Goal: Task Accomplishment & Management: Use online tool/utility

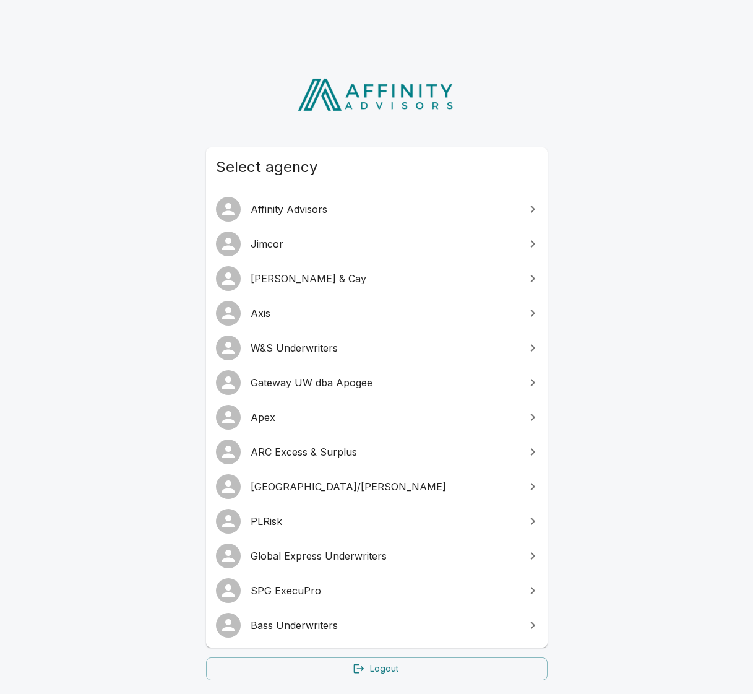
click at [354, 574] on link "SPG ExecuPro" at bounding box center [376, 590] width 341 height 35
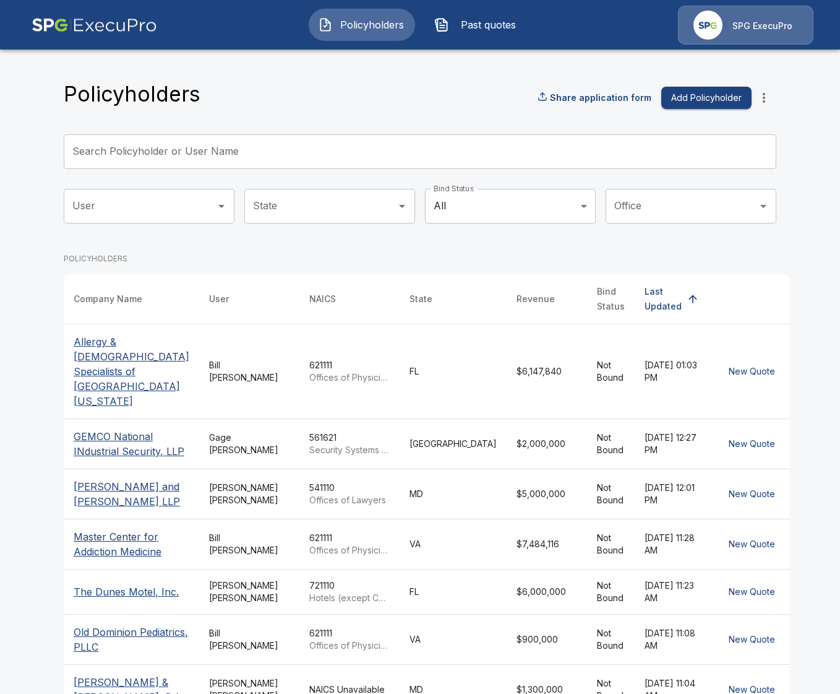
click at [122, 369] on p "Allergy & Asthma Specialists of North Florida" at bounding box center [132, 371] width 116 height 74
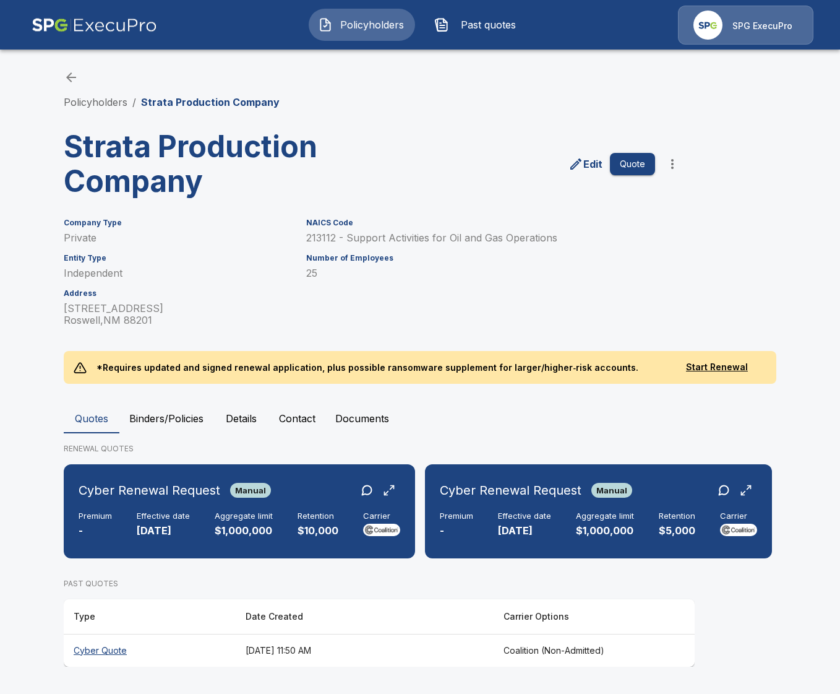
click at [186, 419] on button "Binders/Policies" at bounding box center [166, 418] width 94 height 30
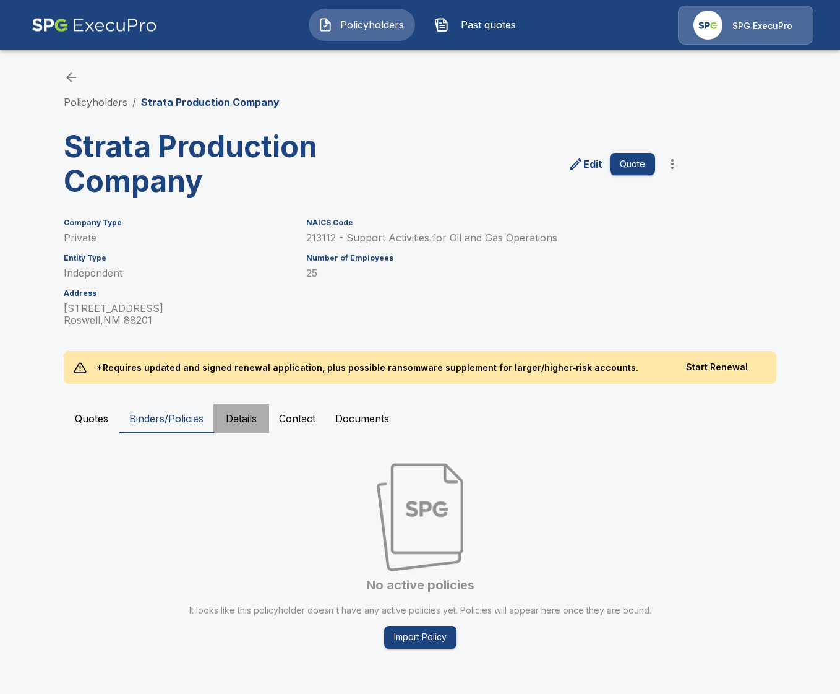
click at [242, 418] on button "Details" at bounding box center [241, 418] width 56 height 30
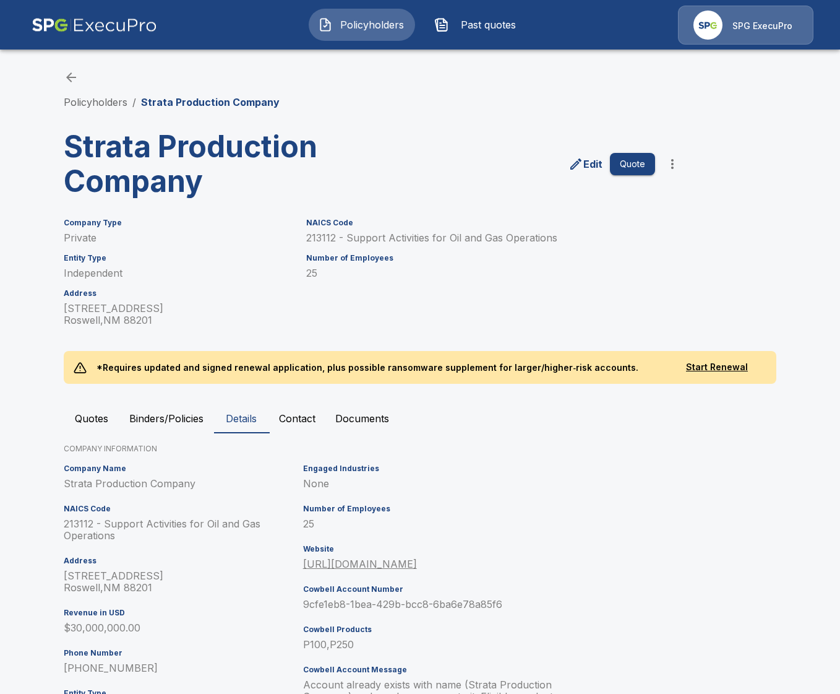
click at [97, 420] on button "Quotes" at bounding box center [92, 418] width 56 height 30
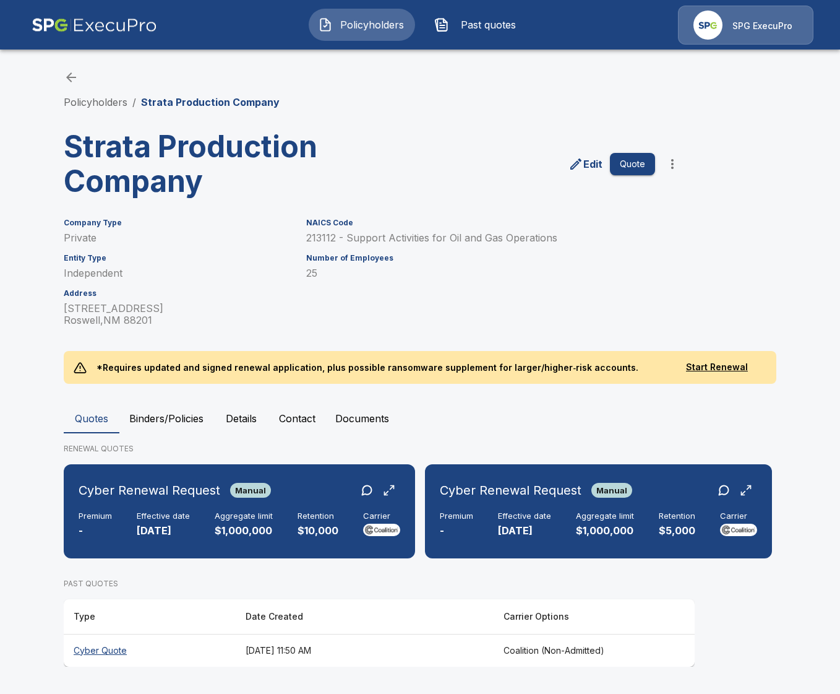
click at [415, 650] on th "July 3, 2025 at 11:50 AM" at bounding box center [365, 650] width 258 height 33
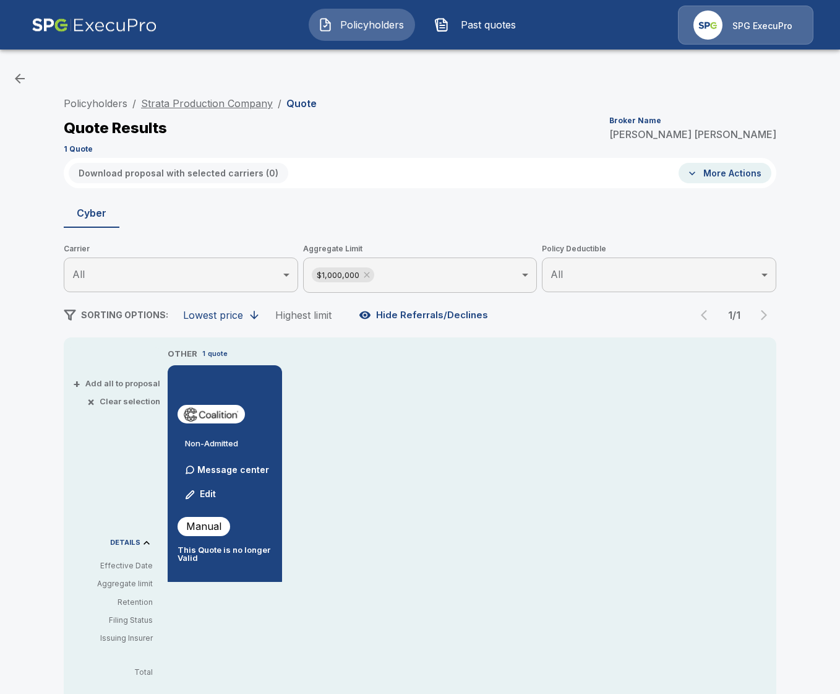
click at [205, 105] on link "Strata Production Company" at bounding box center [207, 103] width 132 height 12
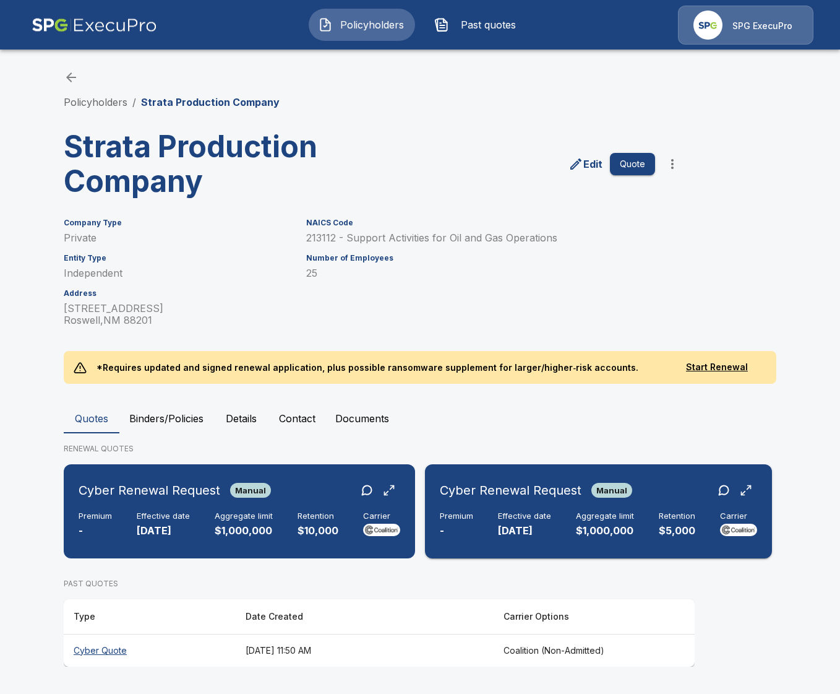
click at [569, 531] on div "Premium - Effective date 10/1/2025 Aggregate limit $1,000,000 Retention $5,000 …" at bounding box center [598, 524] width 317 height 27
click at [257, 496] on div "Manual" at bounding box center [250, 490] width 41 height 15
click at [275, 658] on th "July 3, 2025 at 11:50 AM" at bounding box center [365, 650] width 258 height 33
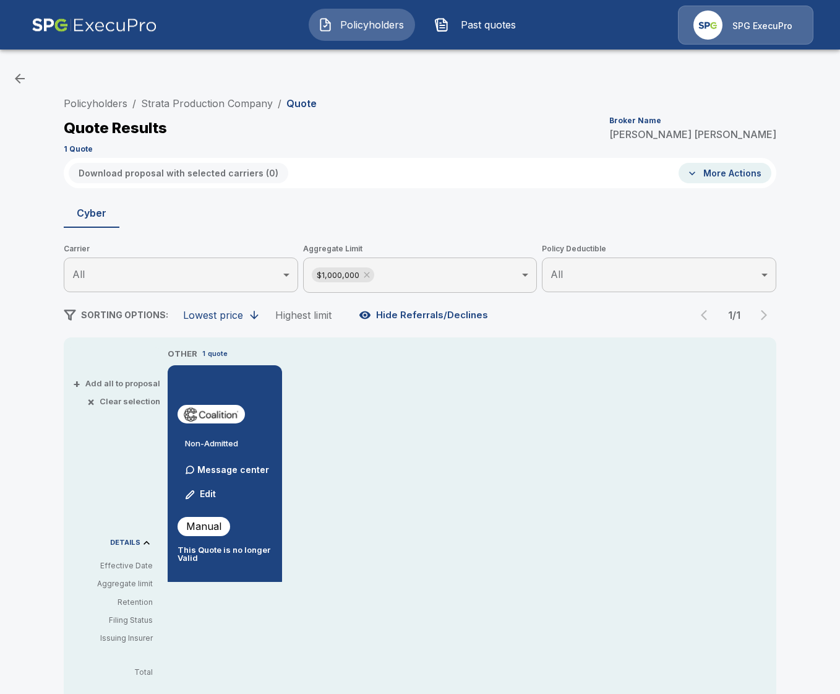
scroll to position [6, 0]
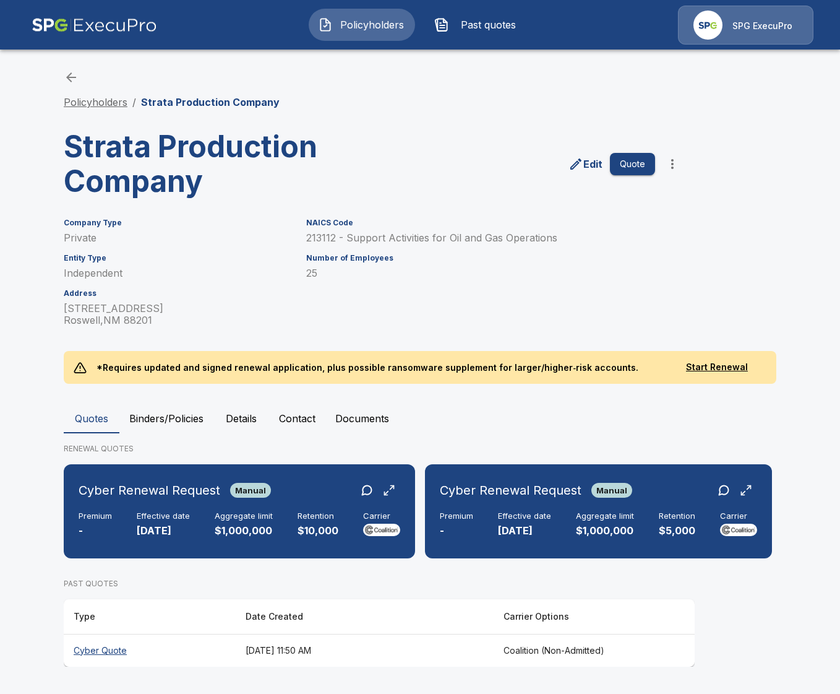
click at [85, 101] on link "Policyholders" at bounding box center [96, 102] width 64 height 12
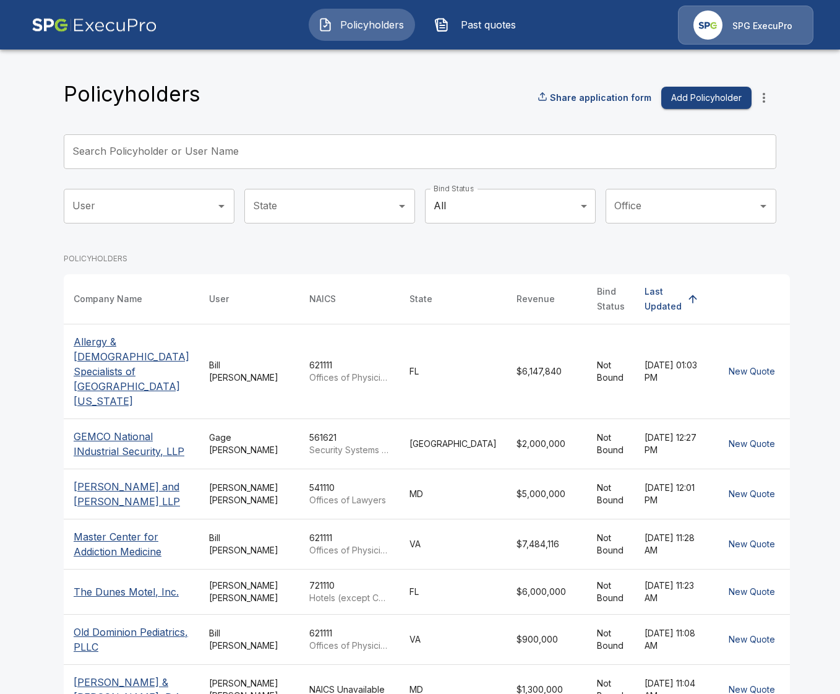
click at [346, 147] on input "Search Policyholder or User Name" at bounding box center [413, 151] width 699 height 35
click at [356, 116] on div "Policyholders Share application form Add Policyholder Search Policyholder or Us…" at bounding box center [420, 497] width 713 height 833
click at [322, 147] on input "Search Policyholder or User Name" at bounding box center [413, 151] width 699 height 35
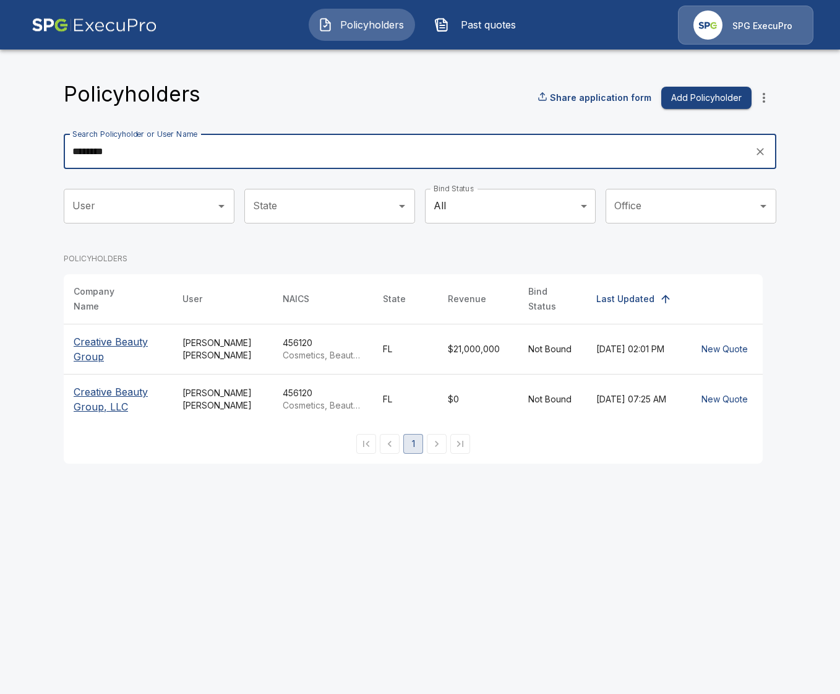
type input "********"
click at [180, 342] on td "Jackie Gonzales" at bounding box center [223, 349] width 100 height 50
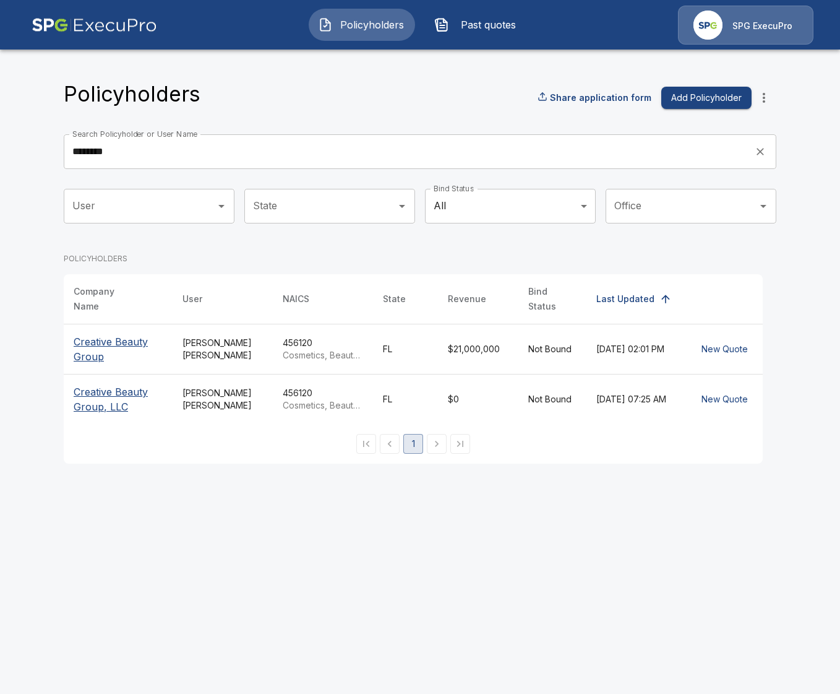
click at [191, 346] on div "[PERSON_NAME]" at bounding box center [223, 349] width 80 height 25
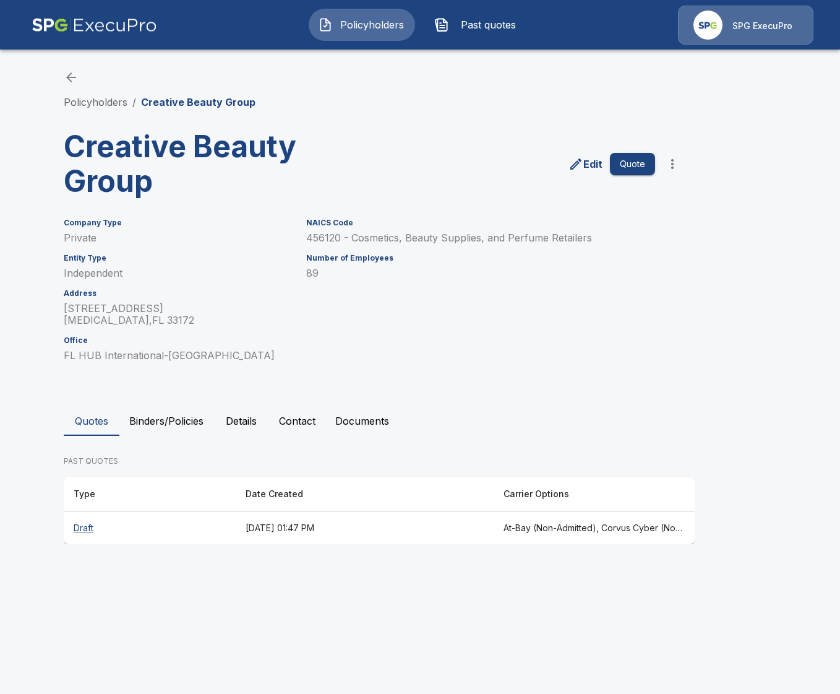
click at [242, 530] on th "August 19, 2025 at 01:47 PM" at bounding box center [365, 528] width 258 height 33
click at [101, 106] on link "Policyholders" at bounding box center [96, 102] width 64 height 12
click at [247, 415] on button "Details" at bounding box center [241, 421] width 56 height 30
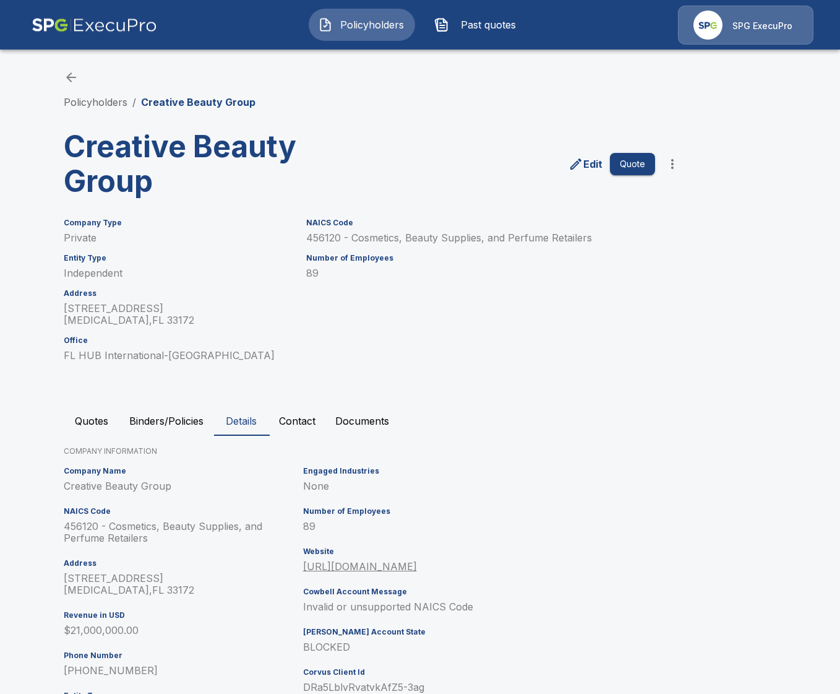
click at [202, 178] on h3 "Creative Beauty Group" at bounding box center [217, 163] width 306 height 69
click at [574, 321] on div "NAICS Code 456120 - Cosmetics, Beauty Supplies, and Perfume Retailers Number of…" at bounding box center [473, 283] width 364 height 158
click at [107, 105] on link "Policyholders" at bounding box center [96, 102] width 64 height 12
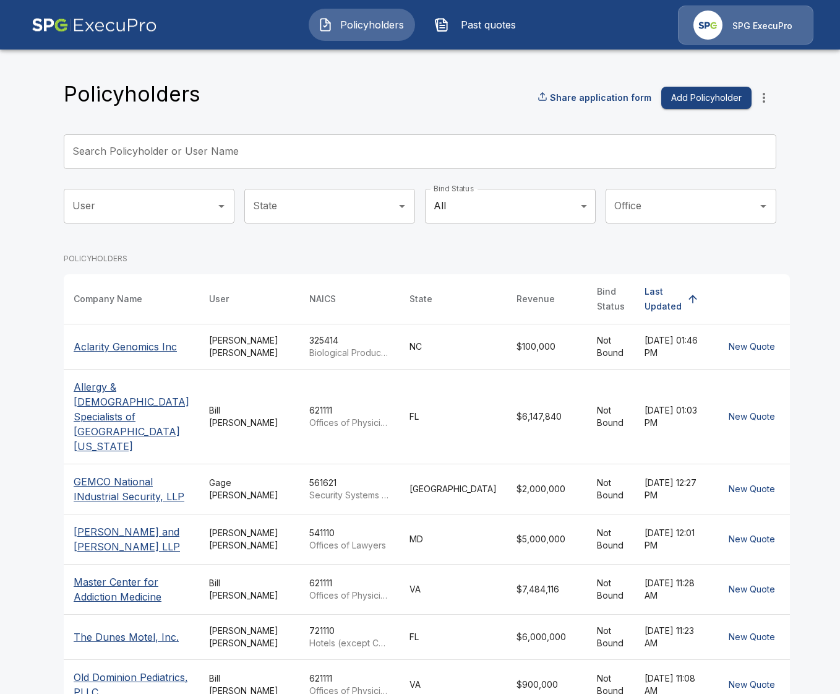
click at [268, 155] on input "Search Policyholder or User Name" at bounding box center [413, 151] width 699 height 35
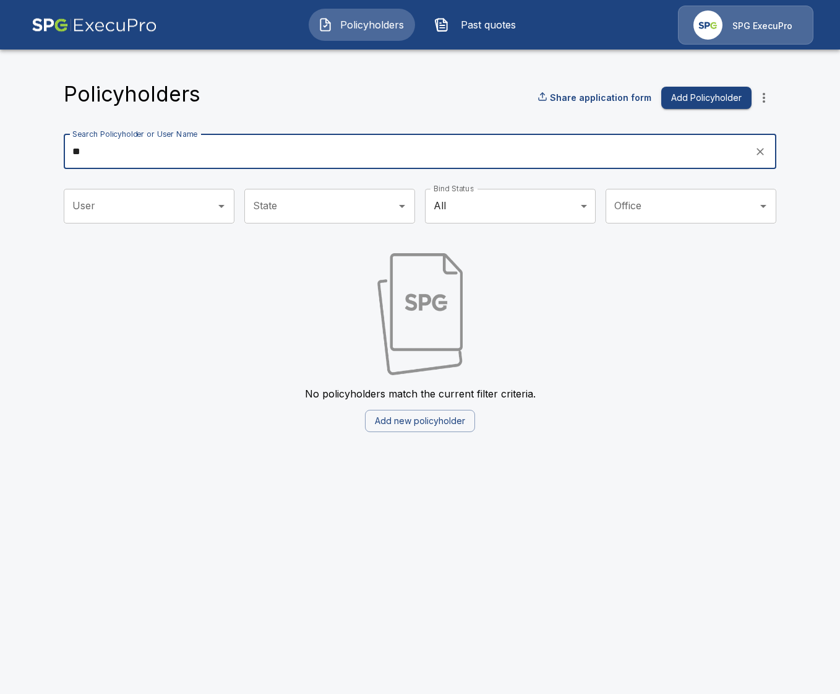
type input "*"
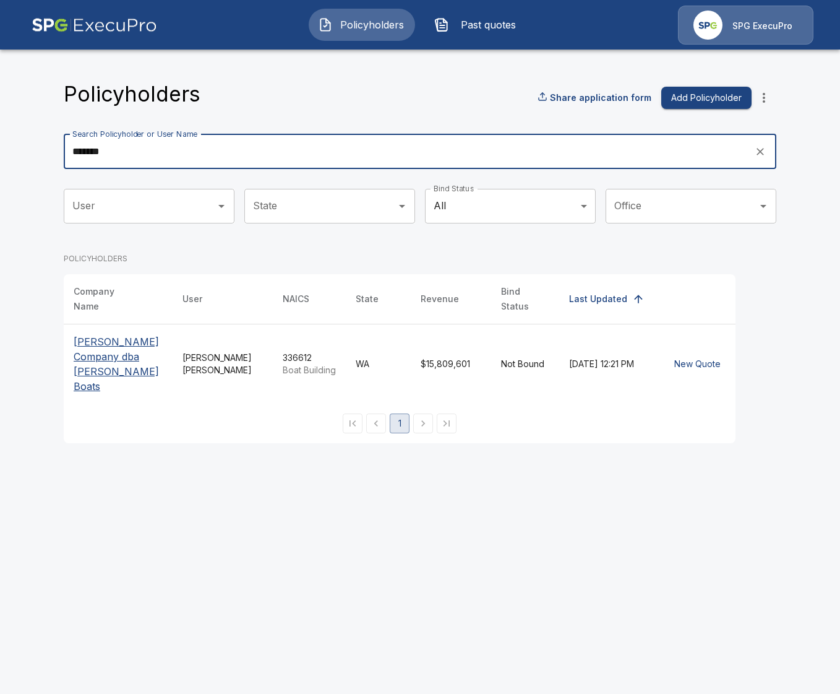
type input "*******"
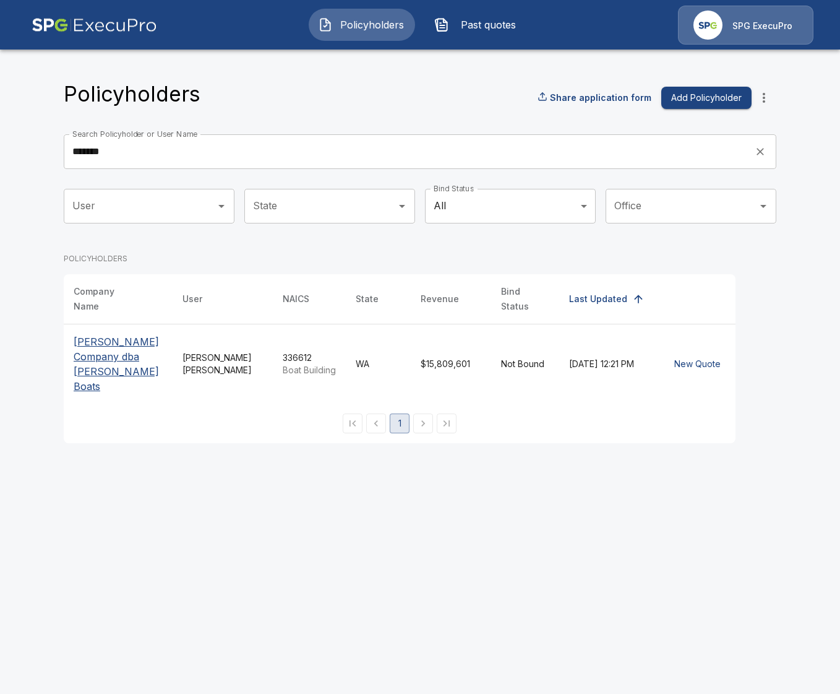
click at [110, 358] on p "[PERSON_NAME] Company dba [PERSON_NAME] Boats" at bounding box center [118, 363] width 89 height 59
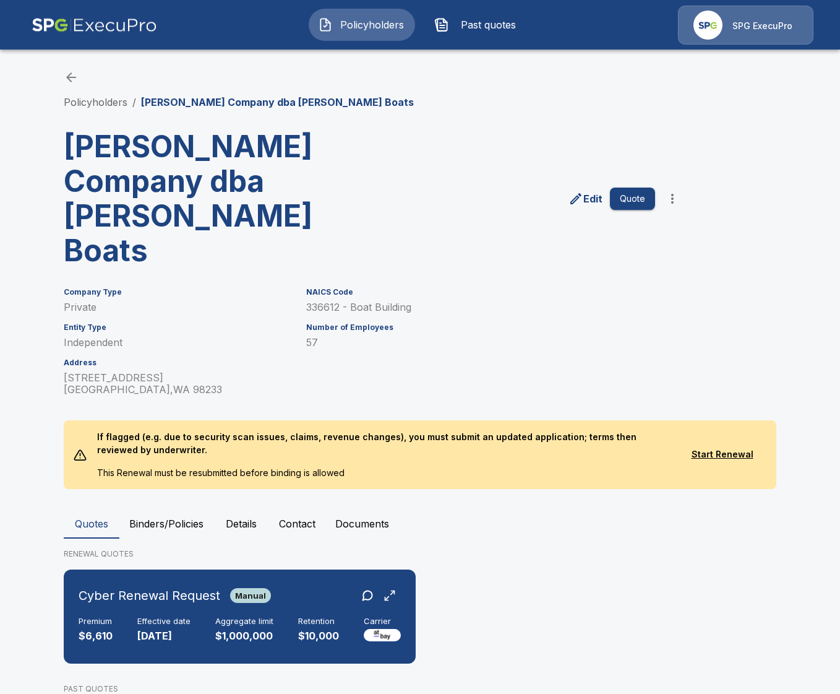
scroll to position [264, 0]
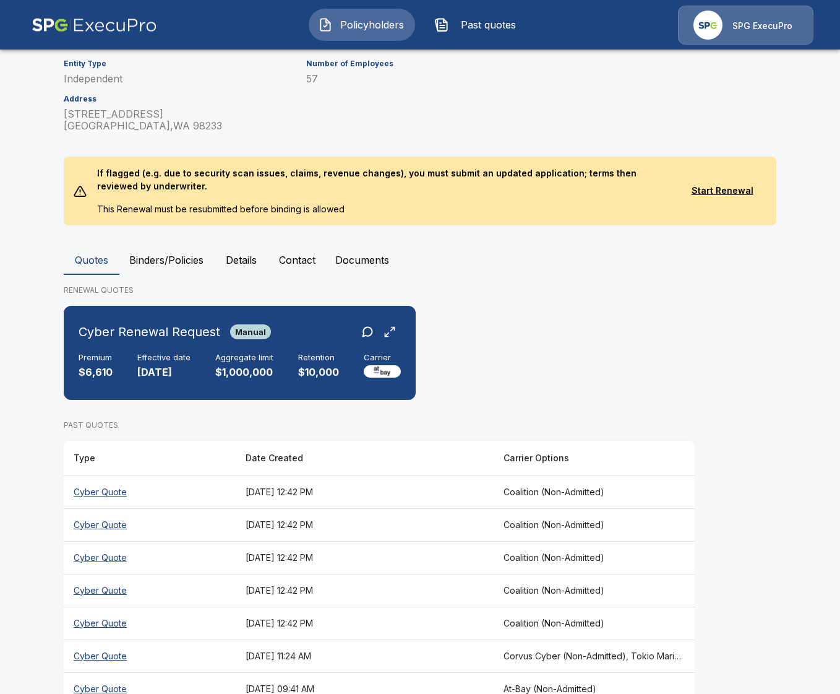
click at [408, 606] on th "August 12, 2025 at 12:42 PM" at bounding box center [365, 622] width 258 height 33
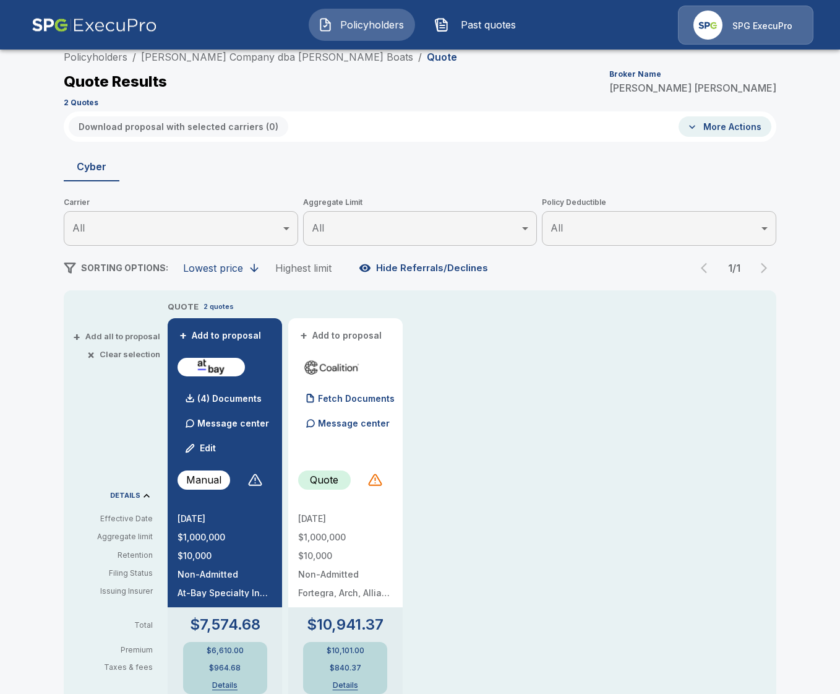
scroll to position [264, 0]
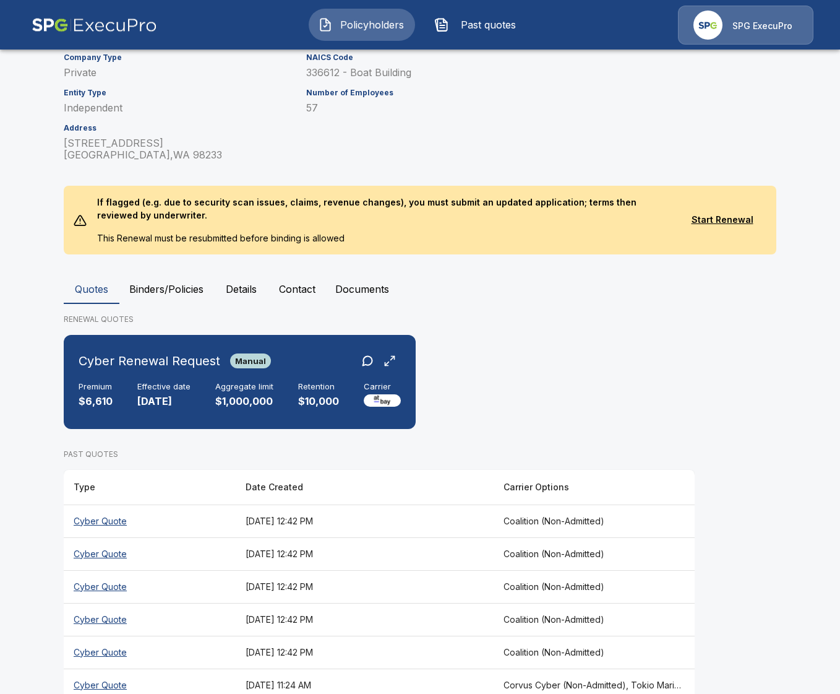
scroll to position [264, 0]
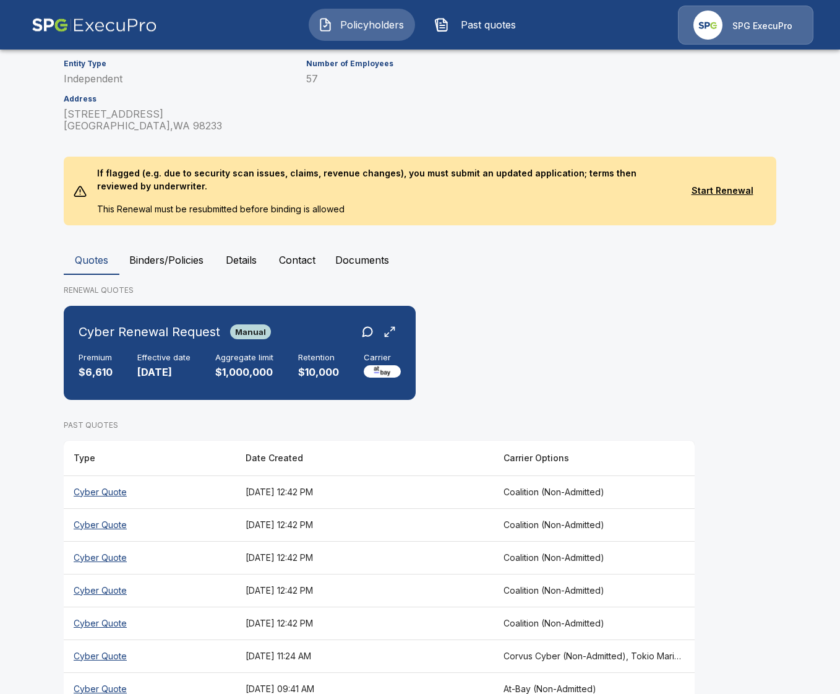
click at [370, 541] on th "August 12, 2025 at 12:42 PM" at bounding box center [365, 557] width 258 height 33
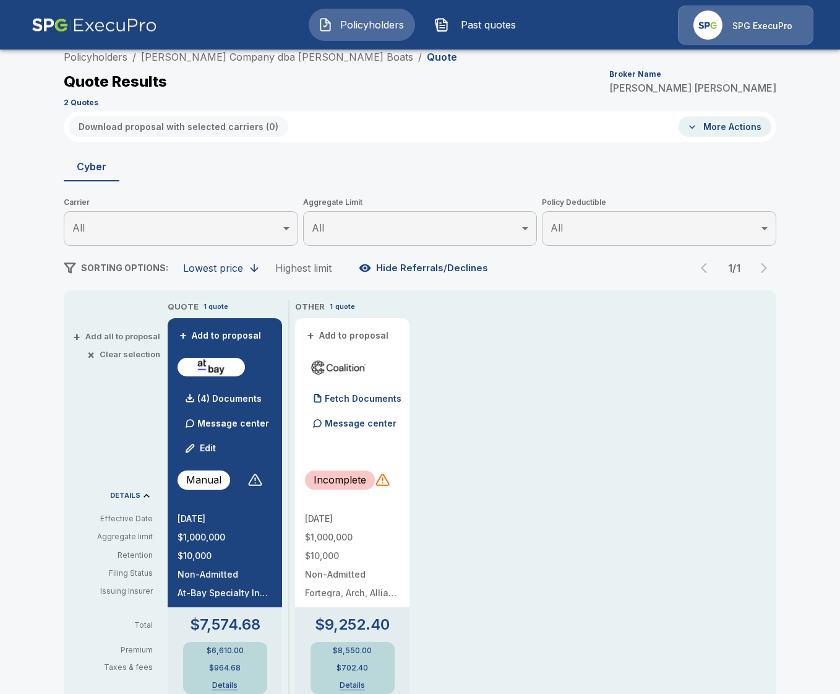
scroll to position [264, 0]
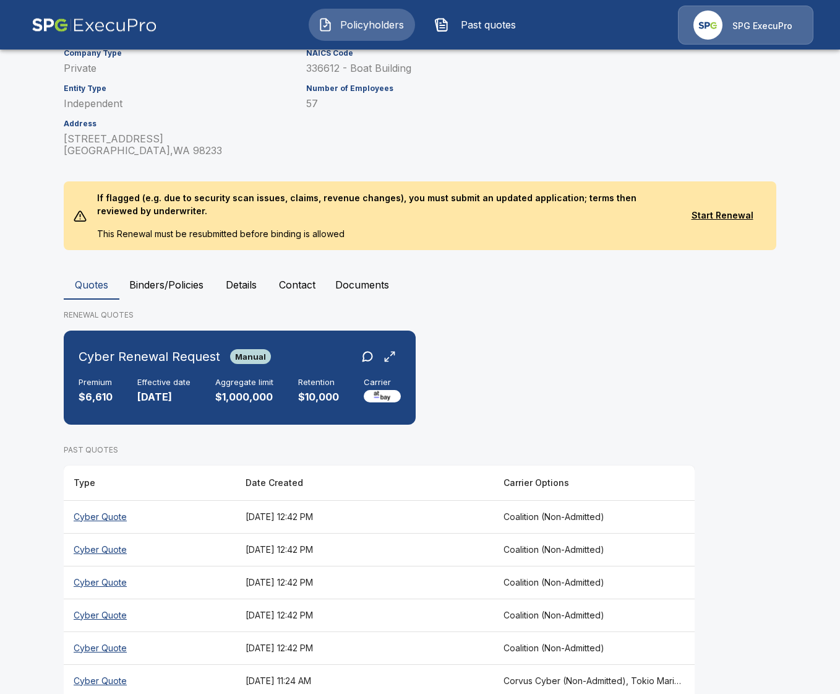
scroll to position [264, 0]
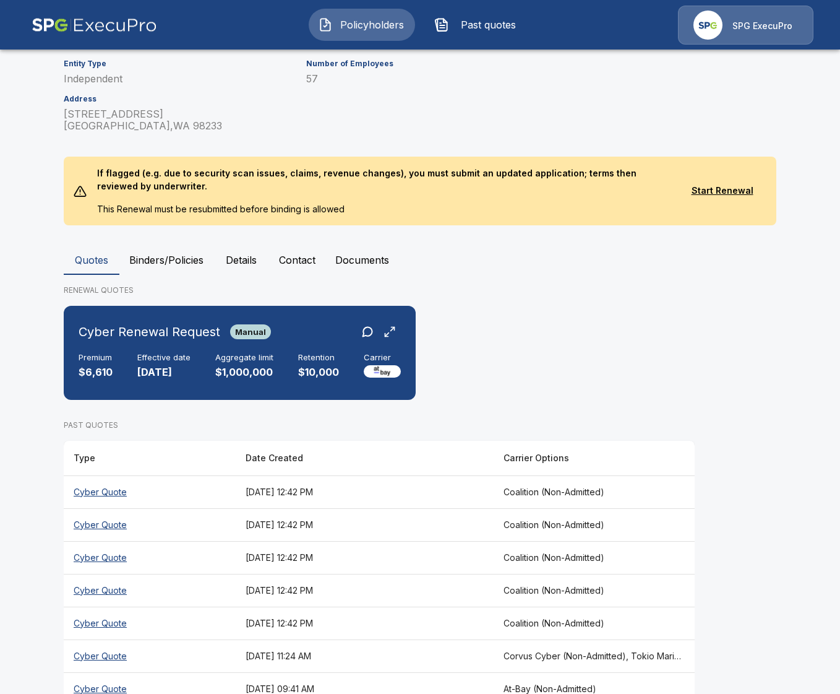
click at [429, 573] on th "August 12, 2025 at 12:42 PM" at bounding box center [365, 589] width 258 height 33
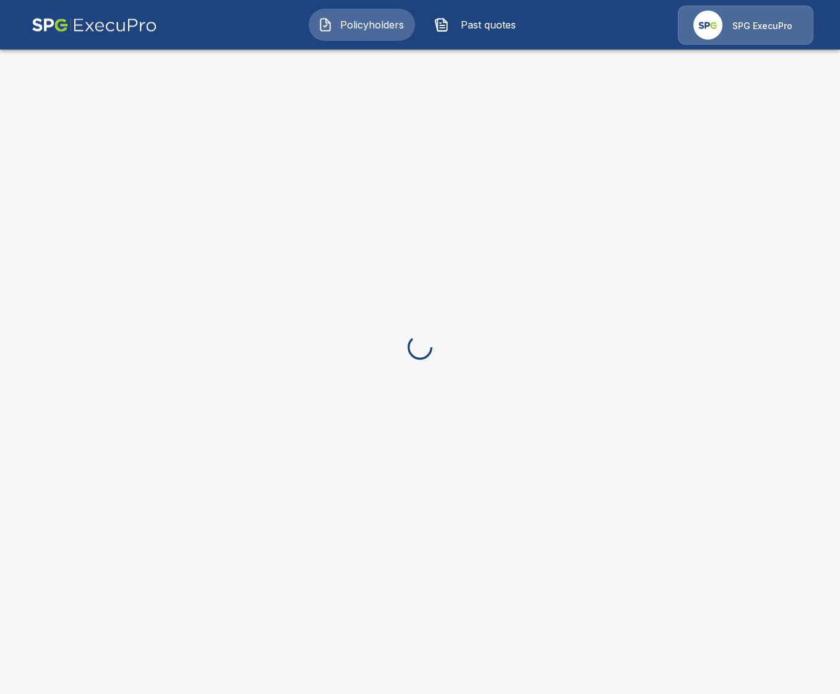
scroll to position [264, 0]
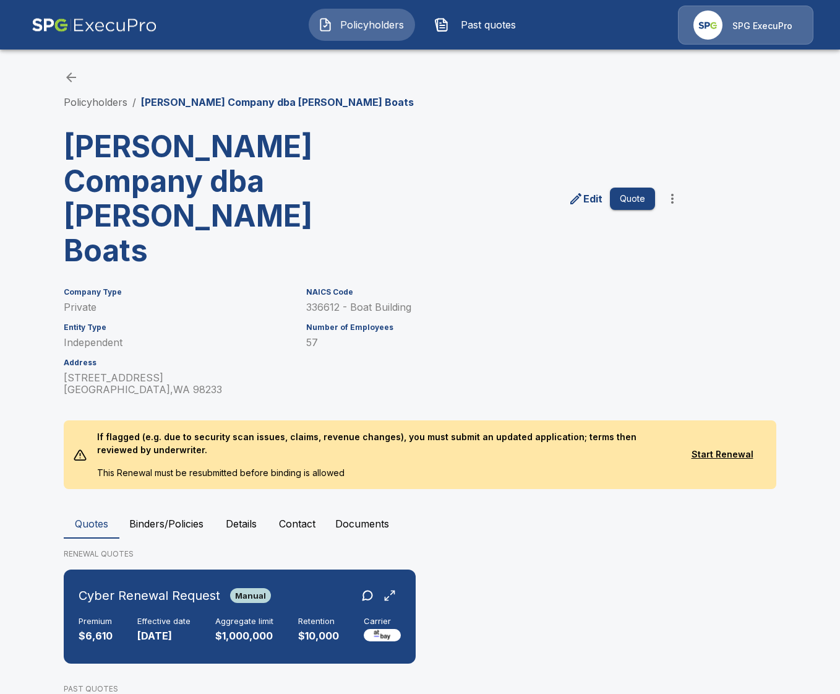
scroll to position [264, 0]
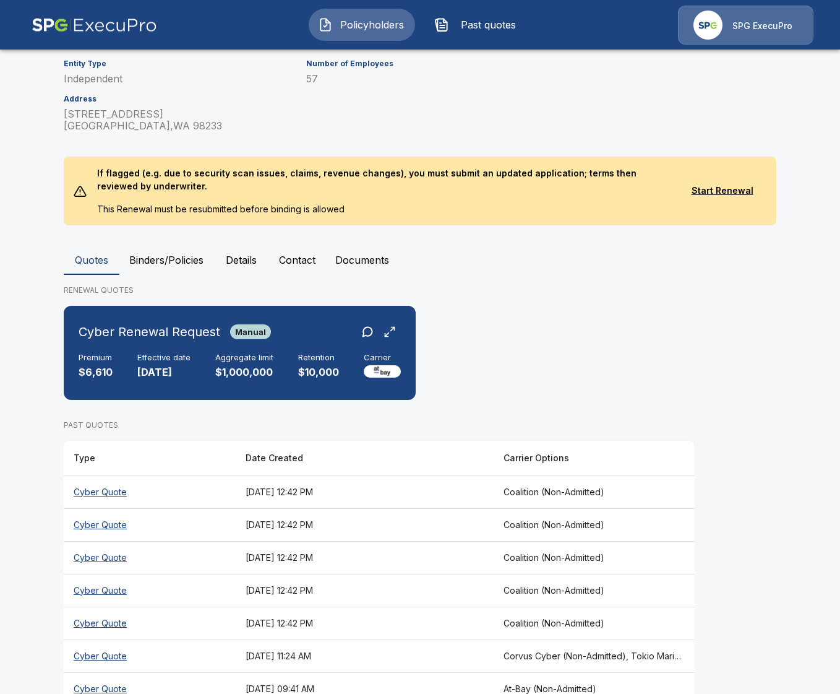
click at [457, 475] on th "August 12, 2025 at 12:42 PM" at bounding box center [365, 491] width 258 height 33
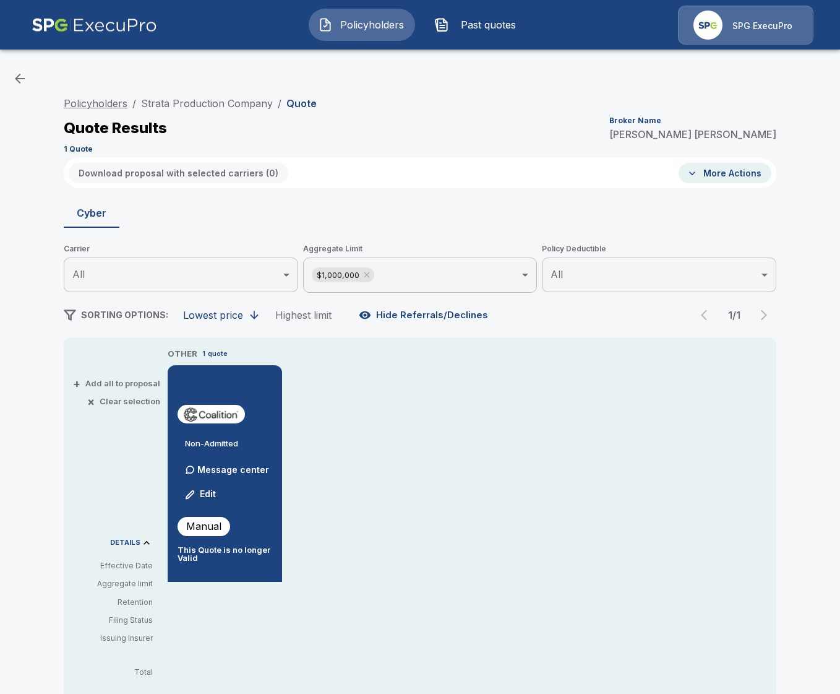
click at [110, 101] on link "Policyholders" at bounding box center [96, 103] width 64 height 12
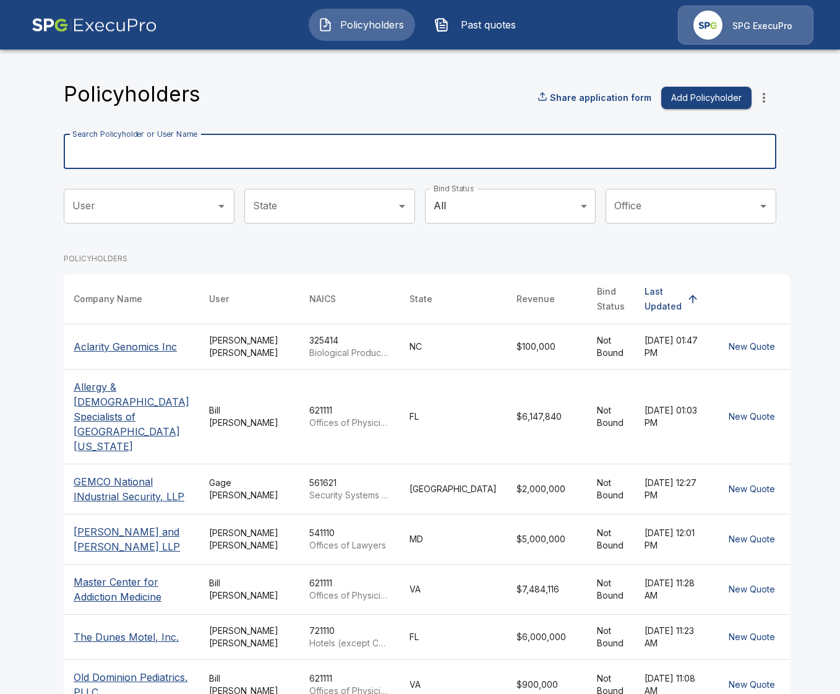
click at [233, 157] on input "Search Policyholder or User Name" at bounding box center [413, 151] width 699 height 35
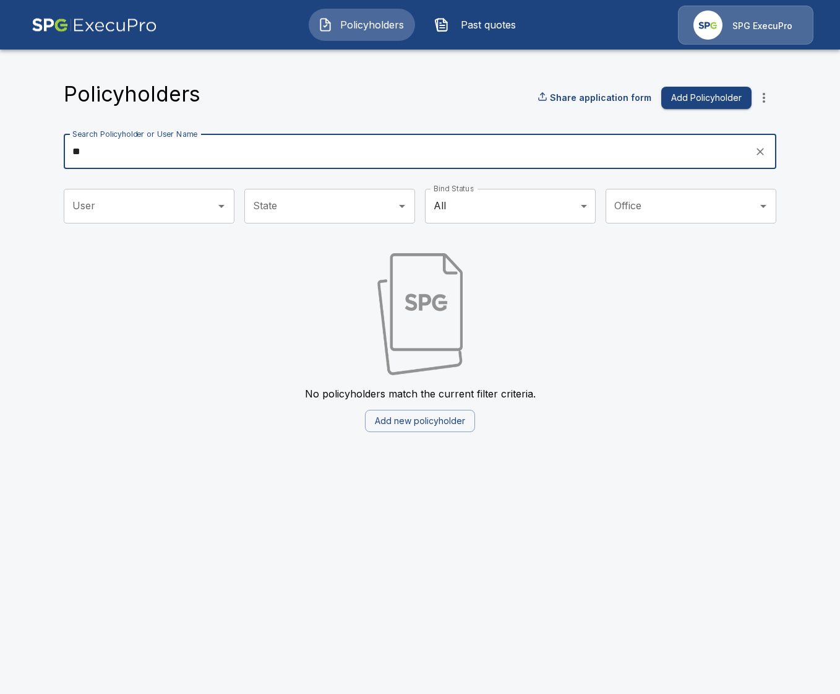
type input "*"
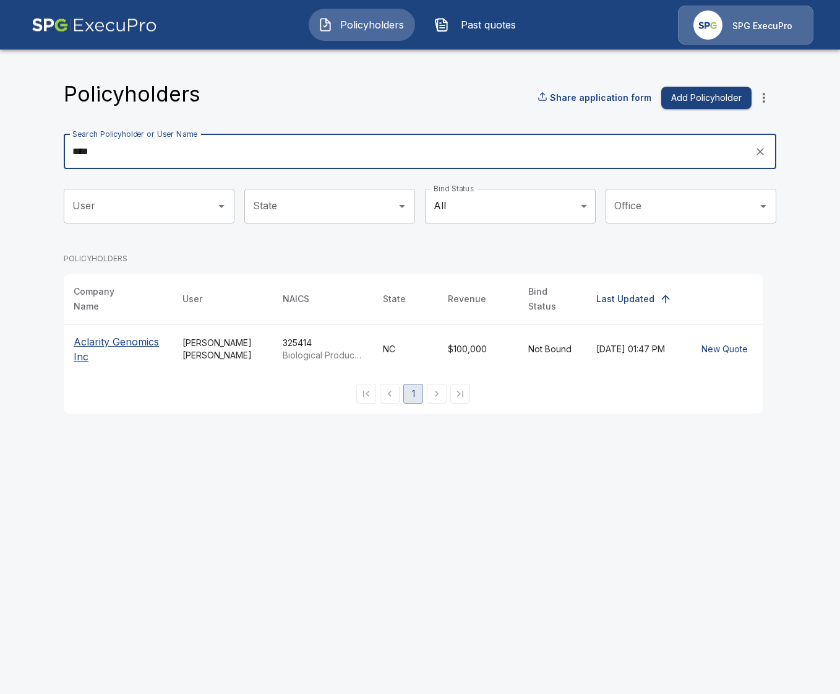
type input "****"
click at [80, 334] on p "Aclarity Genomics Inc" at bounding box center [118, 349] width 89 height 30
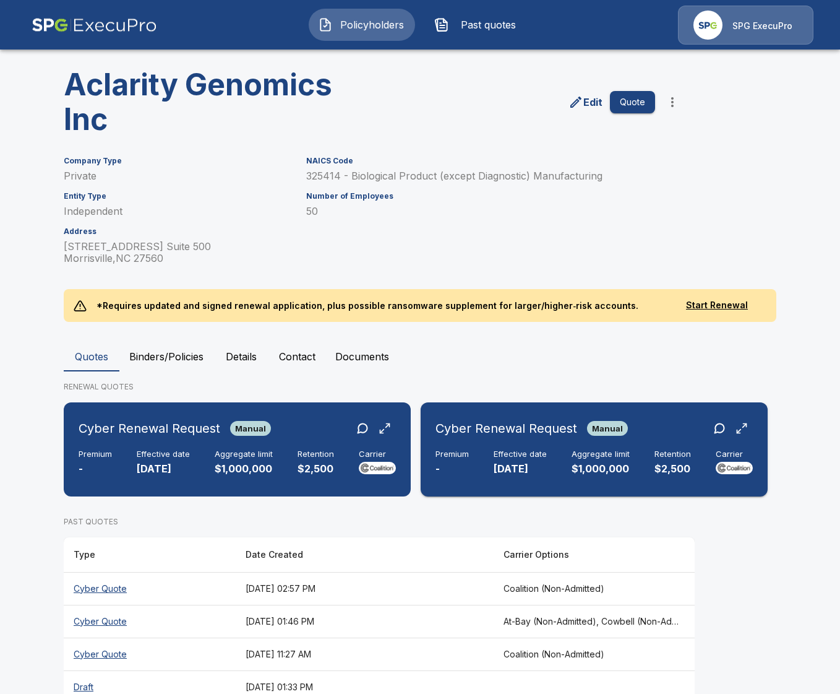
scroll to position [127, 0]
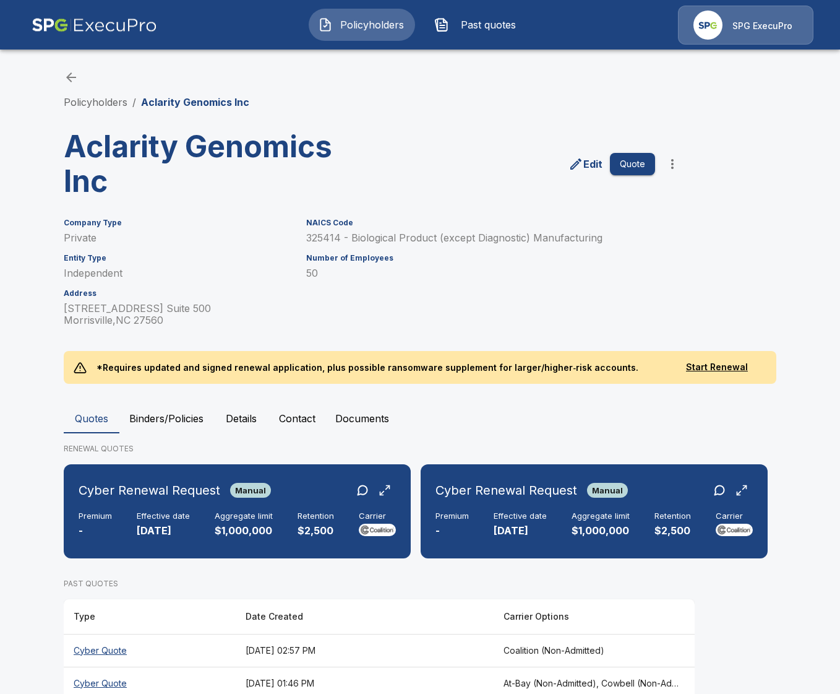
click at [586, 166] on p "Edit" at bounding box center [592, 164] width 19 height 15
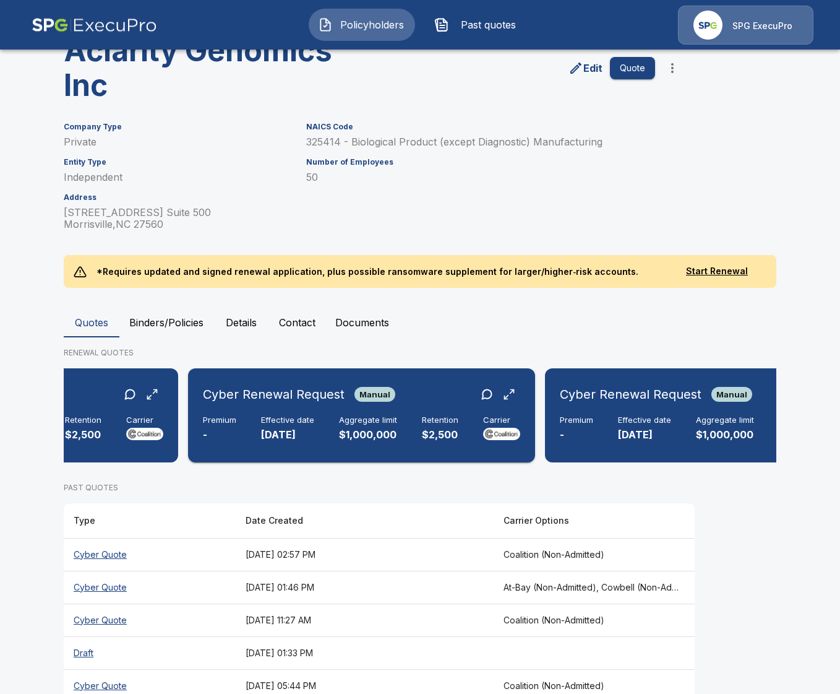
scroll to position [0, 45]
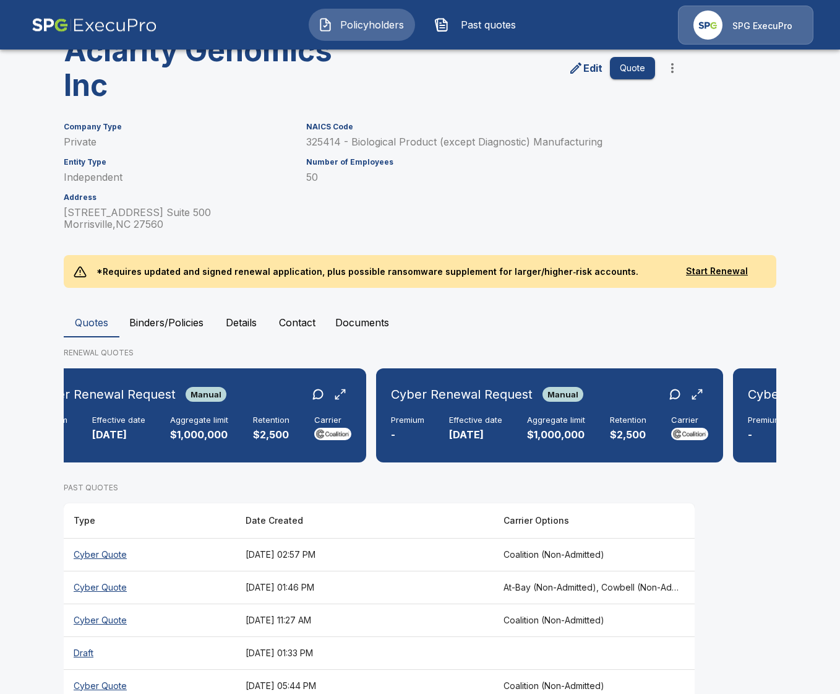
click at [52, 510] on div "Policyholders / Aclarity Genomics Inc Aclarity Genomics Inc Edit Quote Company …" at bounding box center [420, 338] width 742 height 775
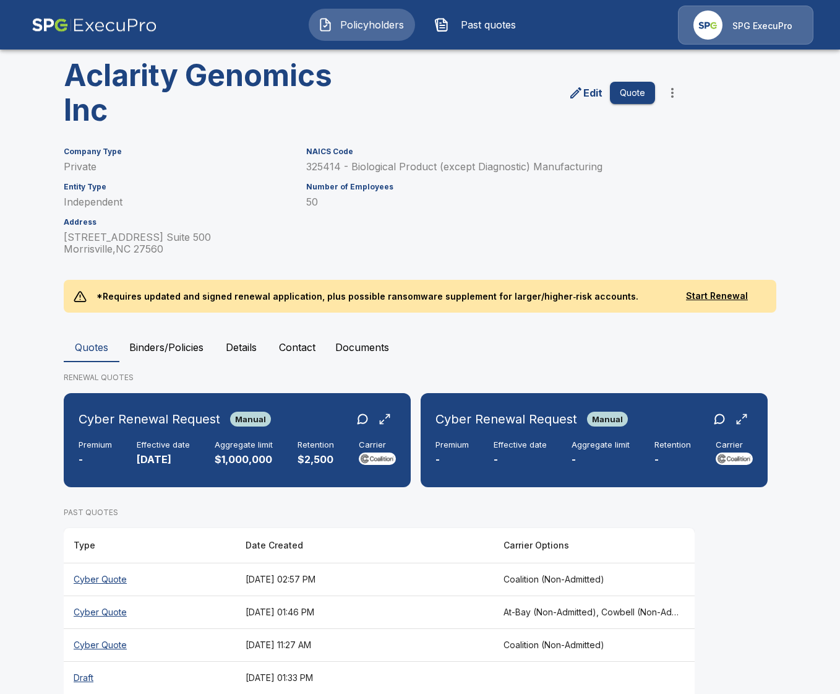
scroll to position [127, 0]
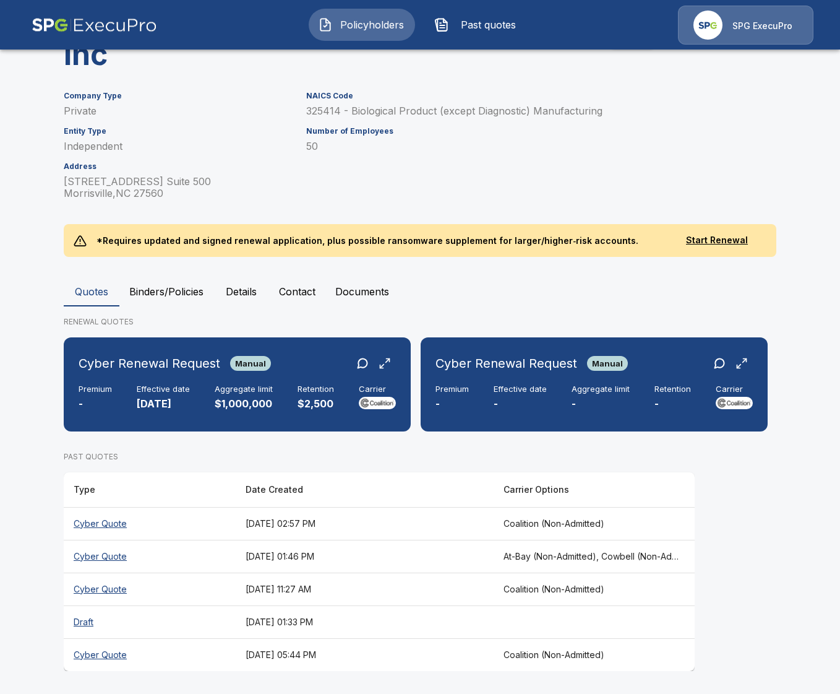
click at [479, 563] on th "[DATE] 01:46 PM" at bounding box center [365, 555] width 258 height 33
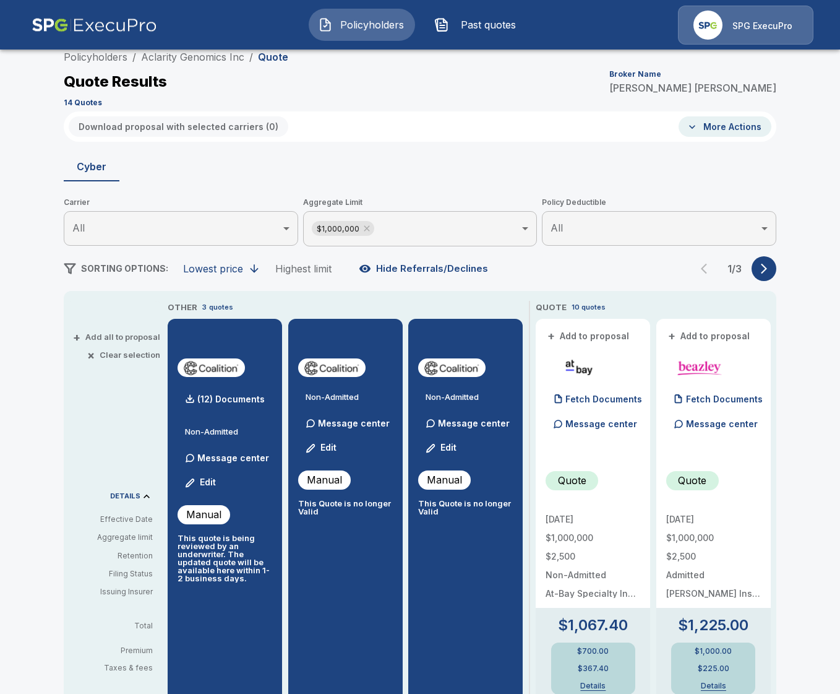
scroll to position [127, 0]
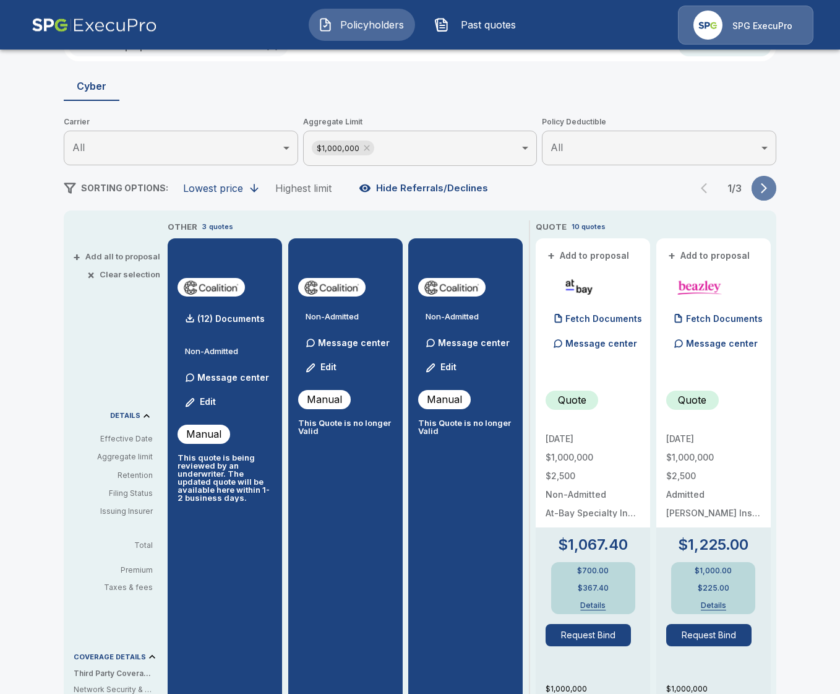
click at [765, 193] on icon "button" at bounding box center [764, 188] width 12 height 12
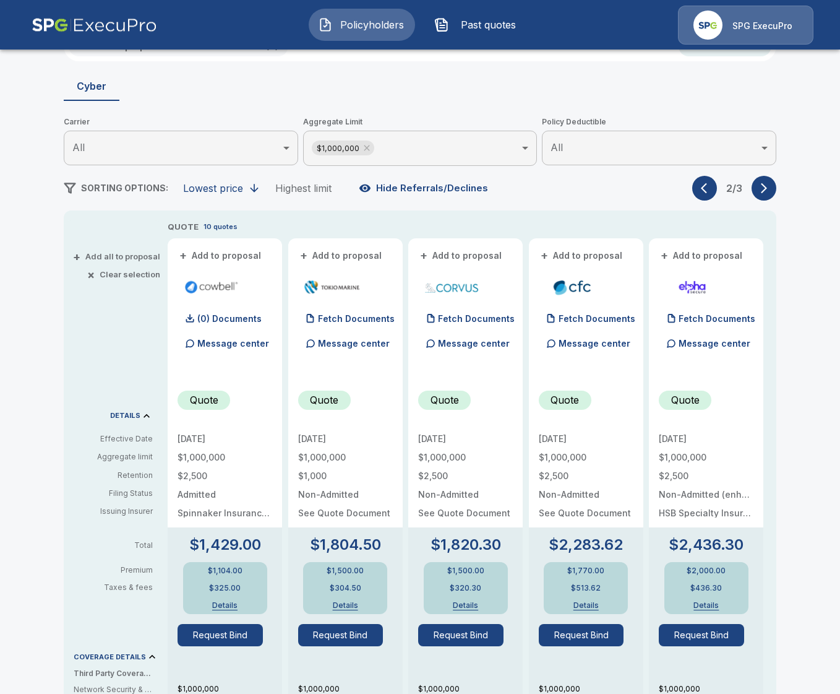
click at [765, 193] on icon "button" at bounding box center [764, 188] width 12 height 12
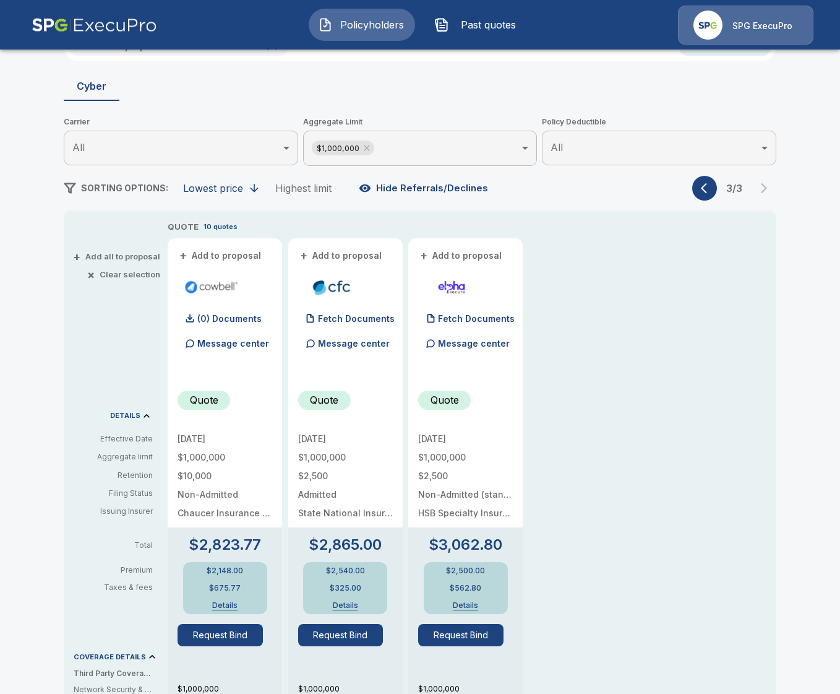
click at [692, 192] on div "SORTING OPTIONS: Lowest price Highest limit Hide Referrals/Declines 3 / 3" at bounding box center [420, 188] width 713 height 25
click at [698, 192] on button "button" at bounding box center [704, 188] width 25 height 25
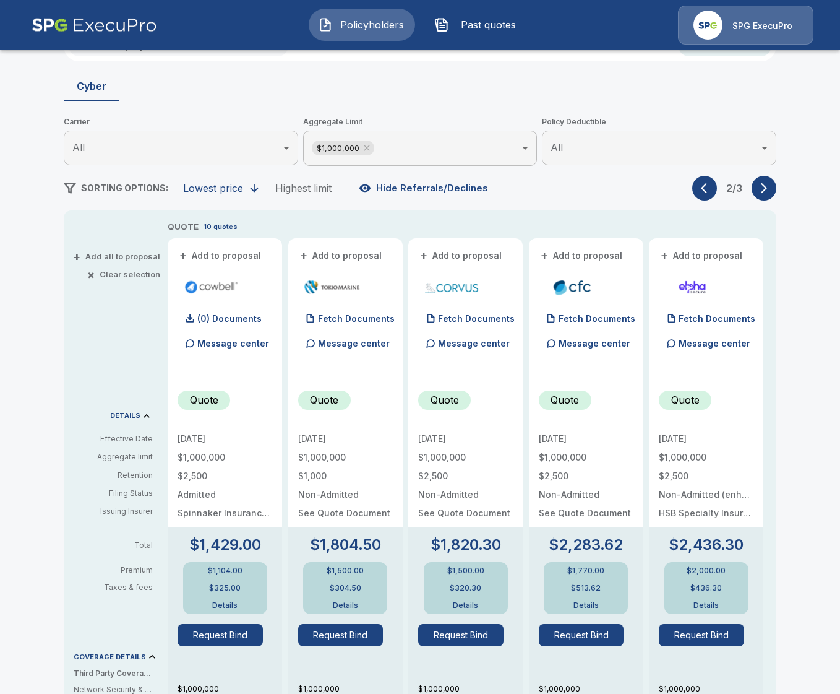
click at [698, 192] on button "button" at bounding box center [704, 188] width 25 height 25
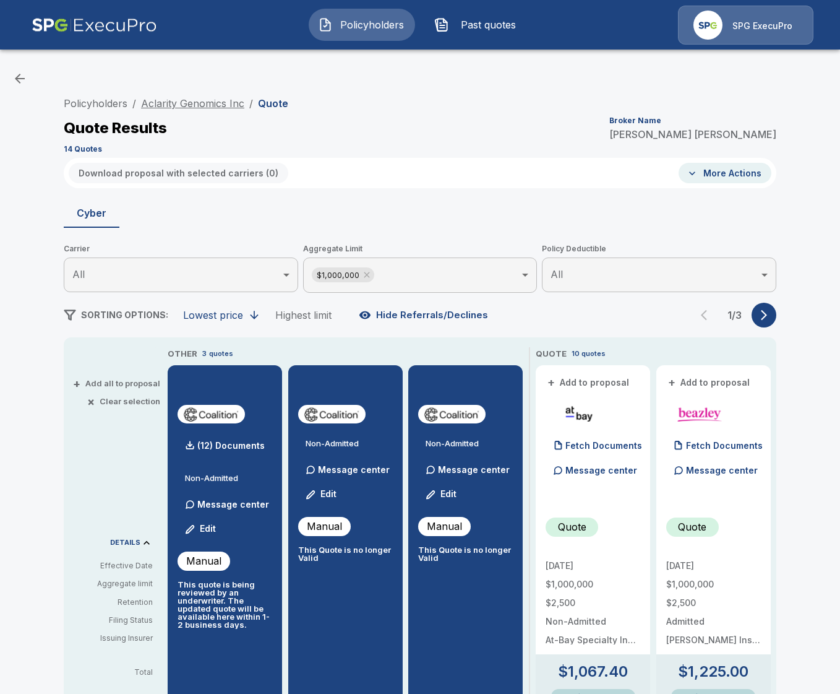
click at [195, 103] on link "Aclarity Genomics Inc" at bounding box center [192, 103] width 103 height 12
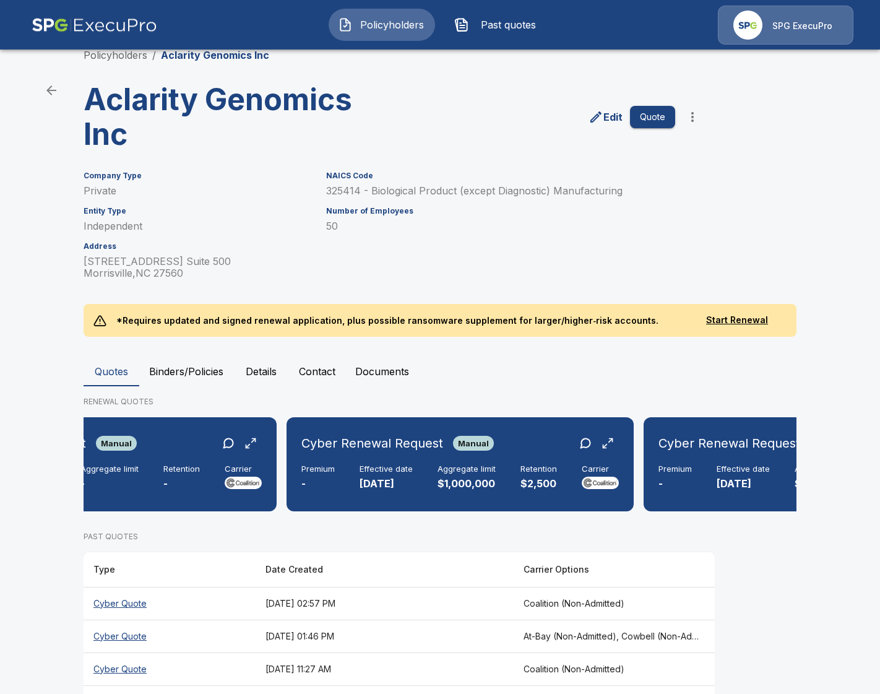
scroll to position [0, 696]
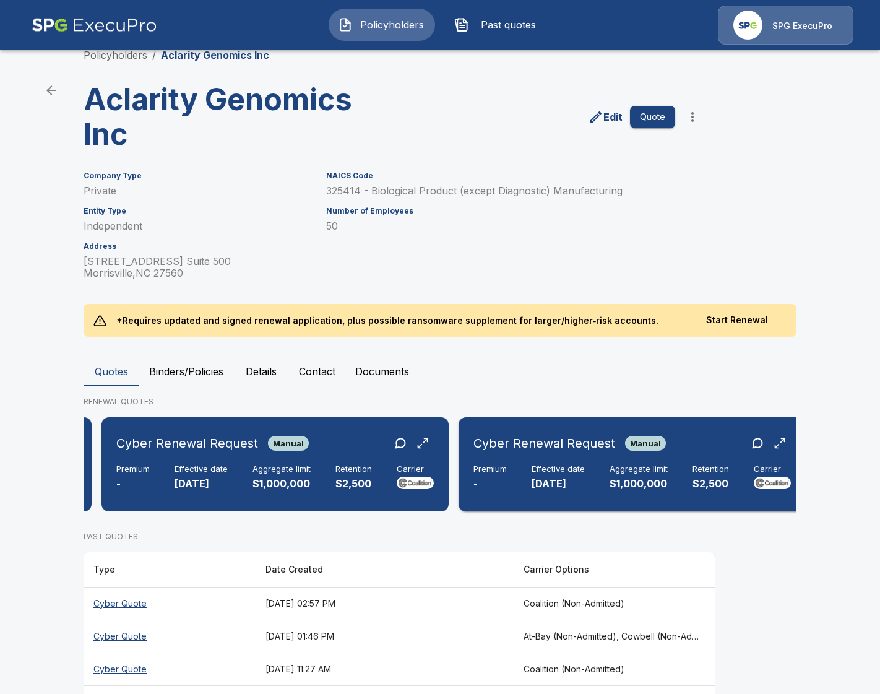
click at [547, 478] on p "[DATE]" at bounding box center [557, 483] width 53 height 14
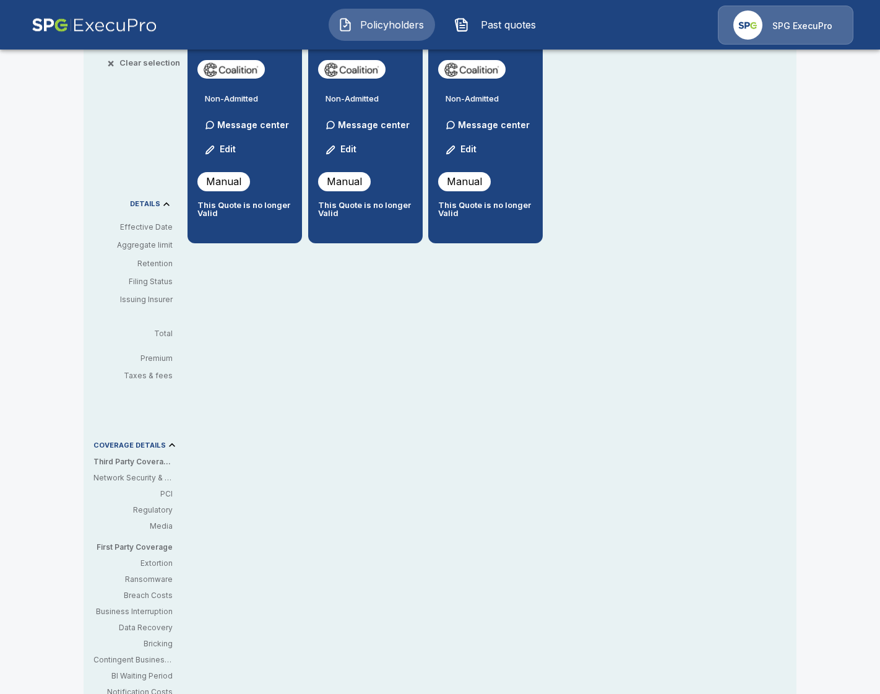
scroll to position [335, 0]
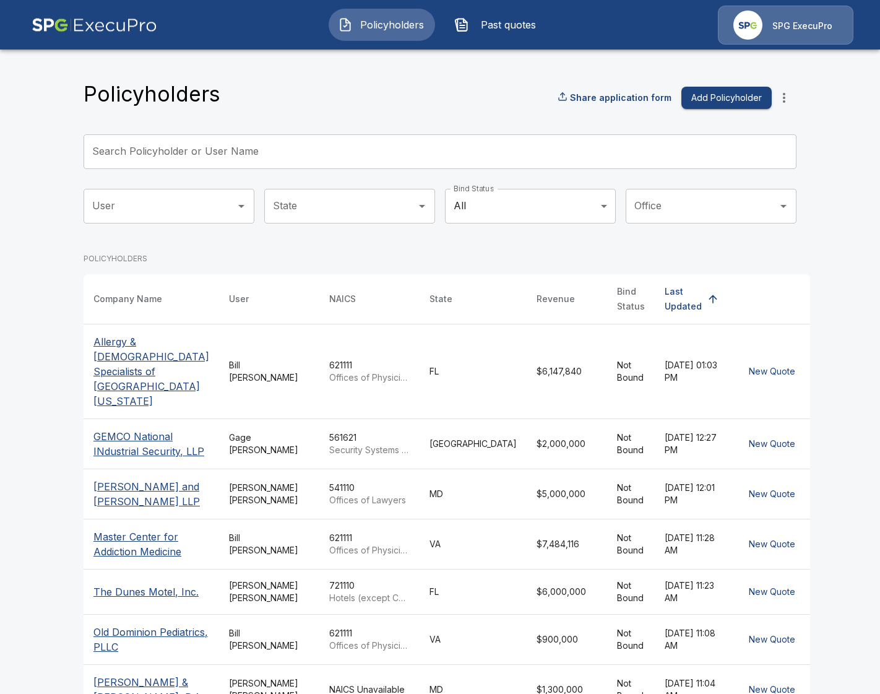
click at [250, 164] on input "Search Policyholder or User Name" at bounding box center [433, 151] width 699 height 35
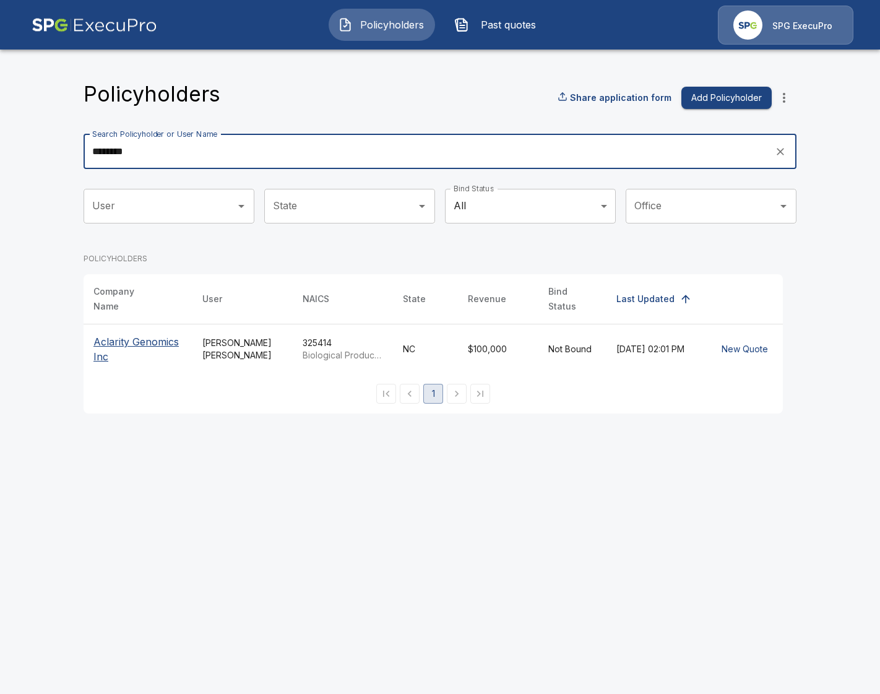
type input "********"
click at [138, 334] on p "Aclarity Genomics Inc" at bounding box center [137, 349] width 89 height 30
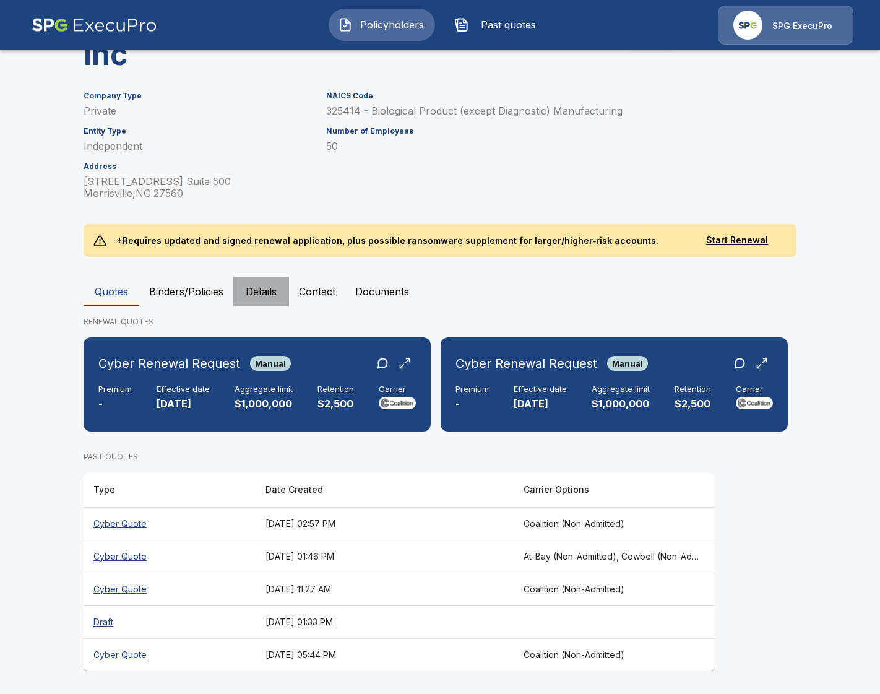
click at [260, 282] on button "Details" at bounding box center [261, 292] width 56 height 30
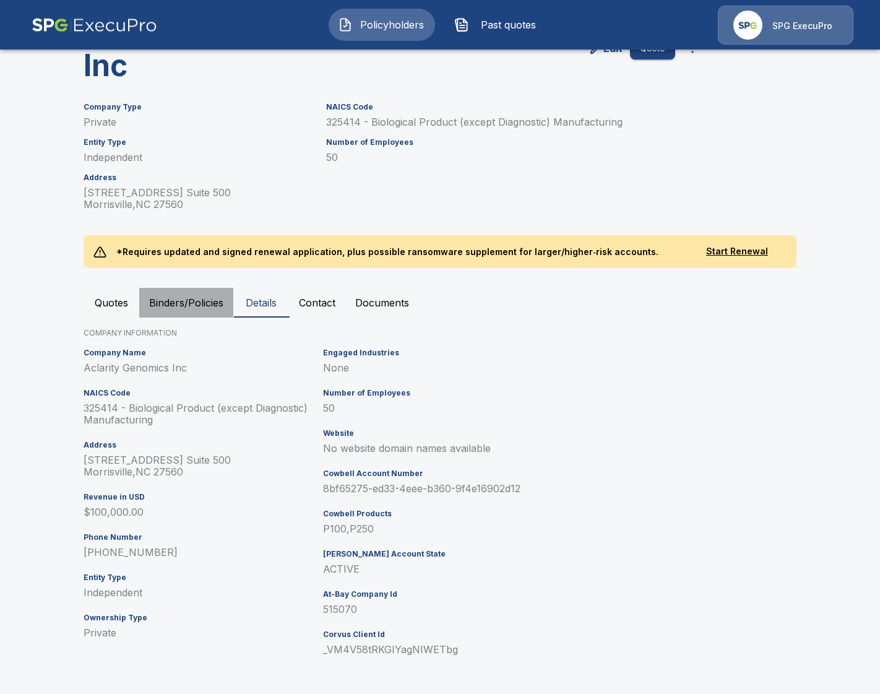
click at [187, 301] on button "Binders/Policies" at bounding box center [186, 303] width 94 height 30
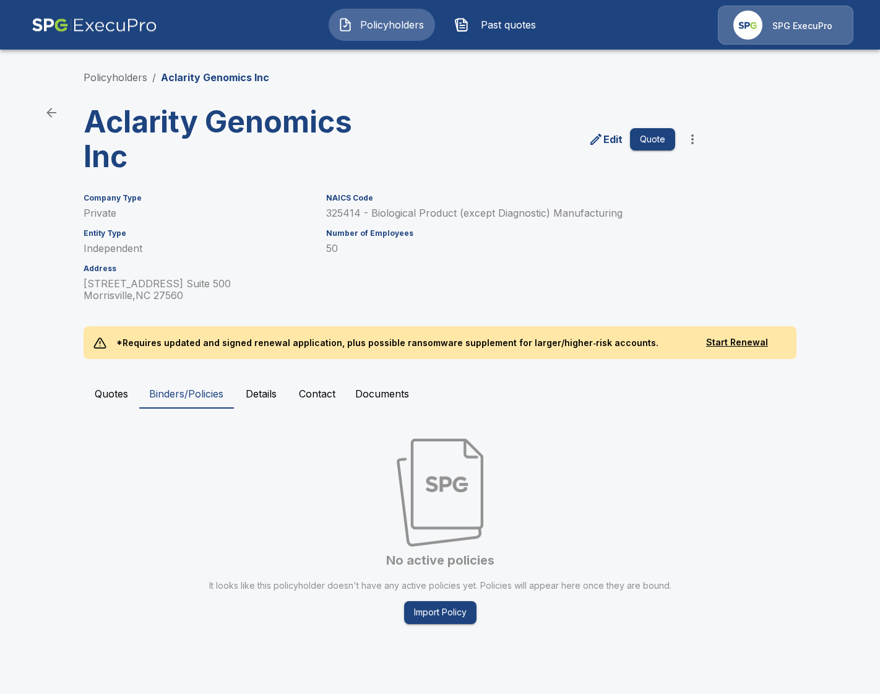
click at [310, 392] on button "Contact" at bounding box center [317, 394] width 56 height 30
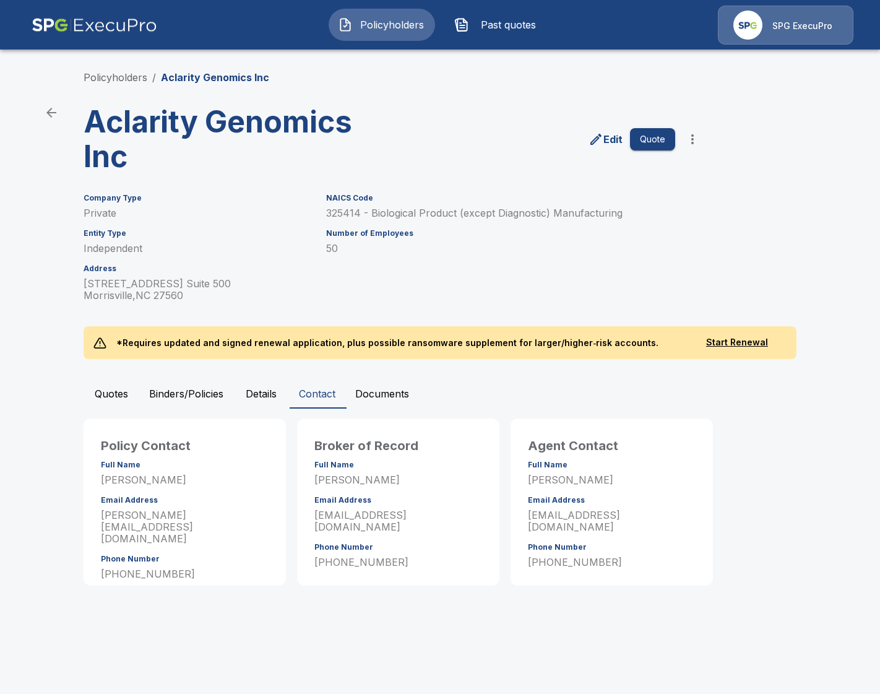
click at [118, 387] on button "Quotes" at bounding box center [112, 394] width 56 height 30
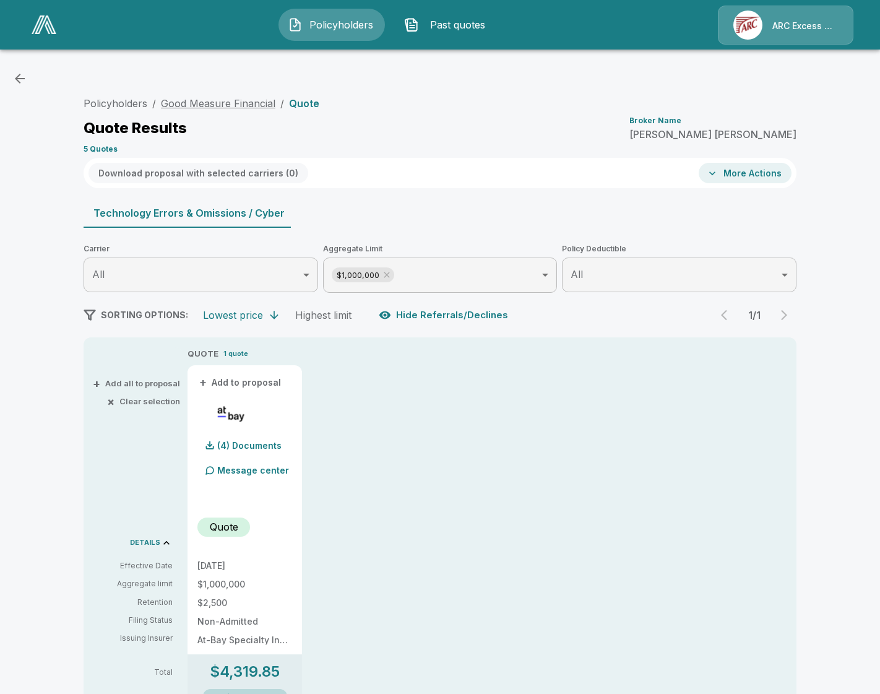
click at [233, 106] on link "Good Measure Financial" at bounding box center [218, 103] width 114 height 12
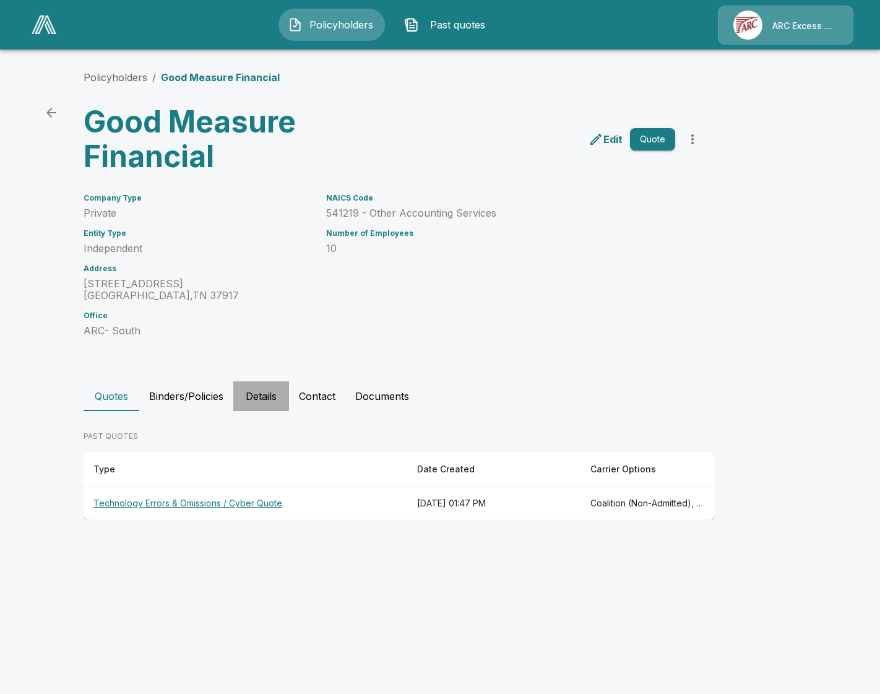
click at [264, 396] on button "Details" at bounding box center [261, 396] width 56 height 30
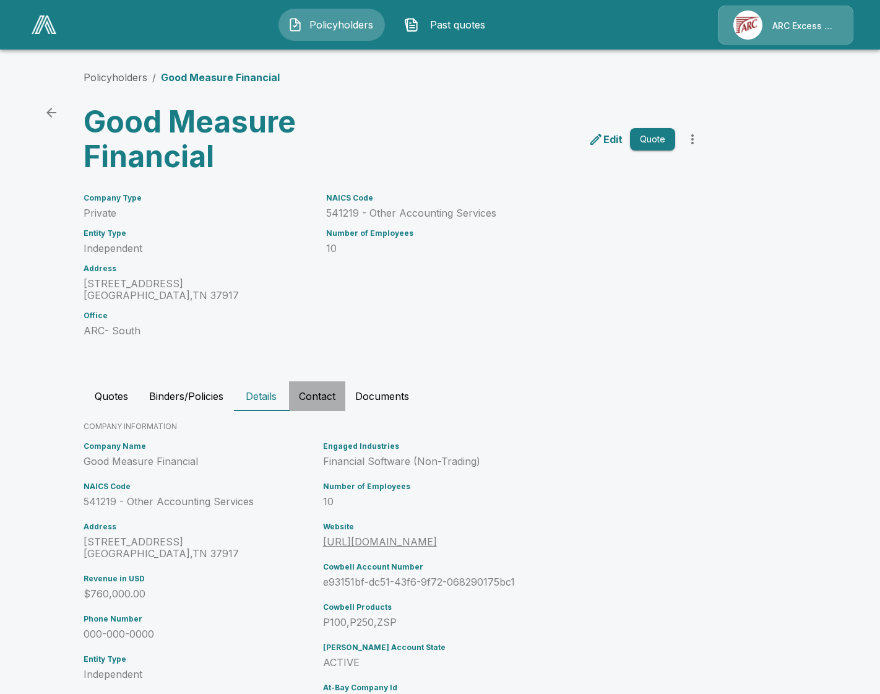
click at [324, 397] on button "Contact" at bounding box center [317, 396] width 56 height 30
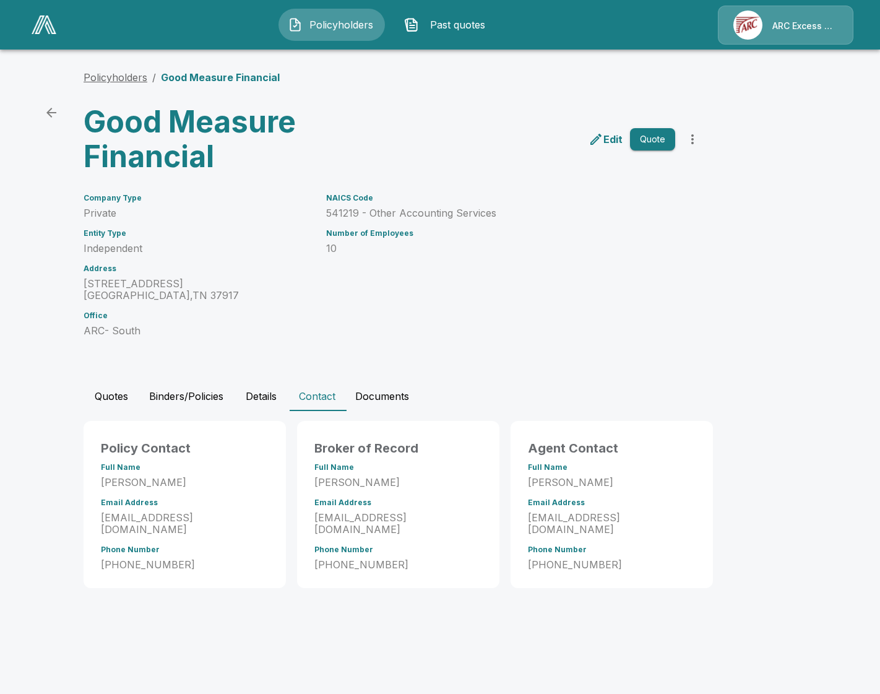
click at [128, 76] on link "Policyholders" at bounding box center [116, 77] width 64 height 12
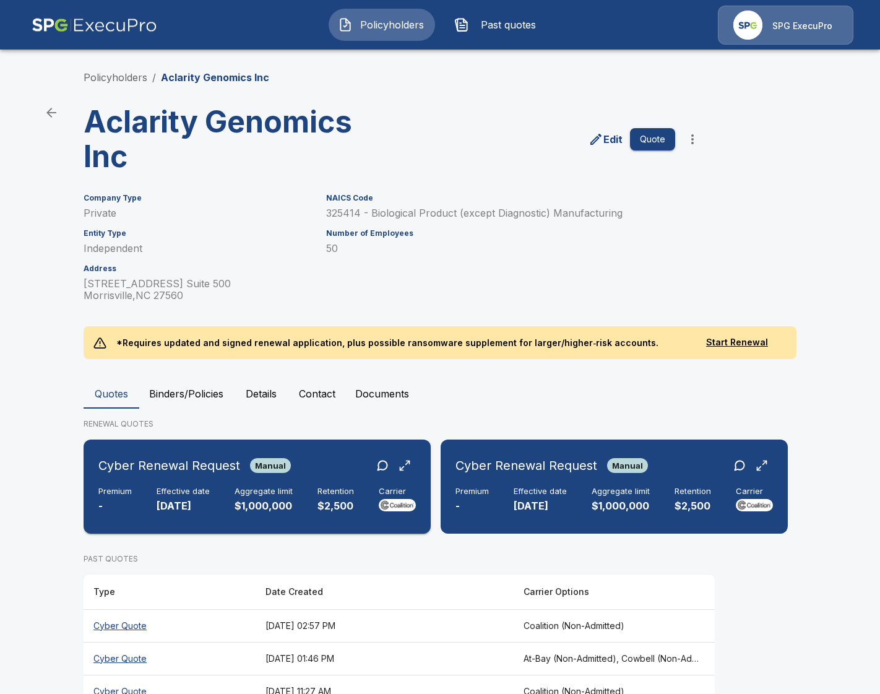
click at [382, 483] on div "Cyber Renewal Request Manual Premium - Effective date [DATE] Aggregate limit $1…" at bounding box center [256, 486] width 337 height 84
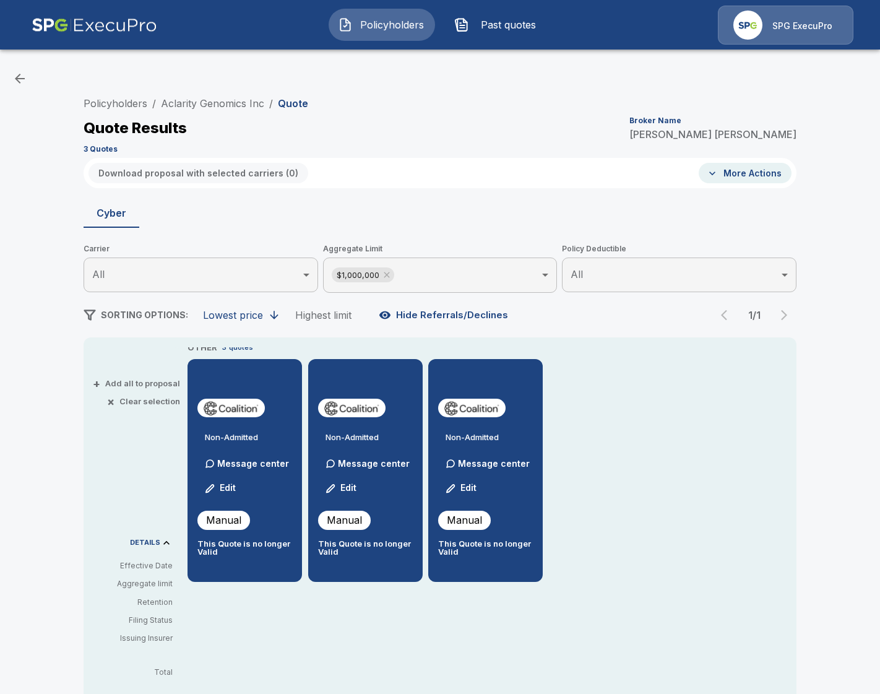
click at [622, 483] on div "OTHER 3 quotes Non-Admitted Message center Edit Manual This Quote is no longer …" at bounding box center [491, 464] width 609 height 234
click at [189, 106] on link "Aclarity Genomics Inc" at bounding box center [212, 103] width 103 height 12
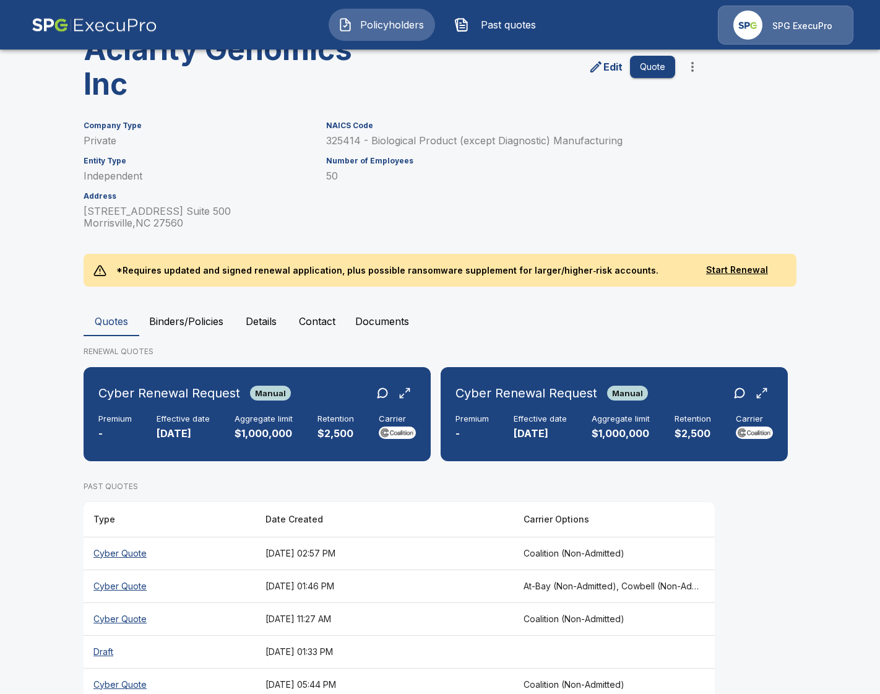
scroll to position [102, 0]
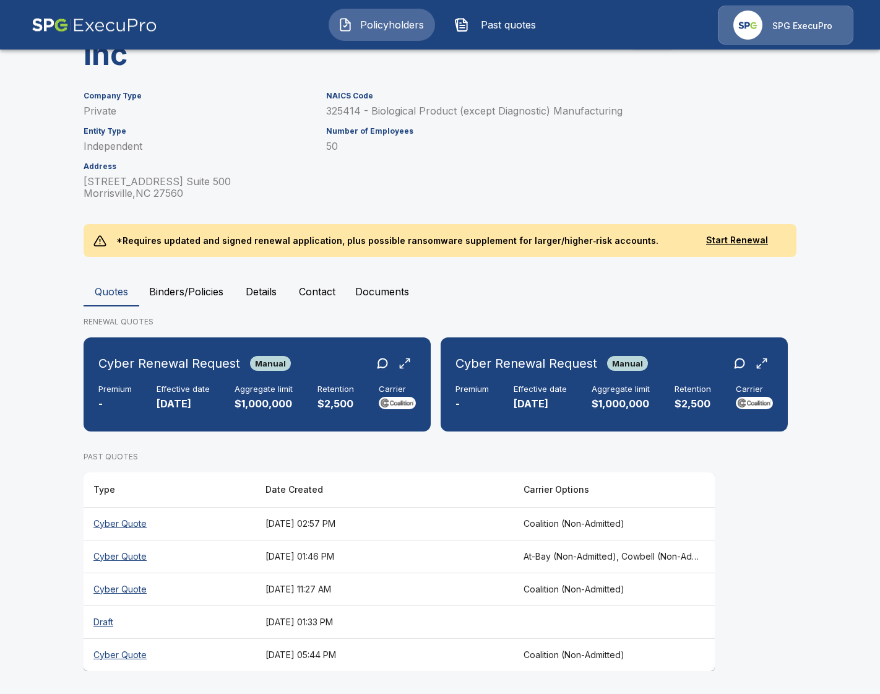
click at [450, 559] on th "[DATE] 01:46 PM" at bounding box center [385, 555] width 258 height 33
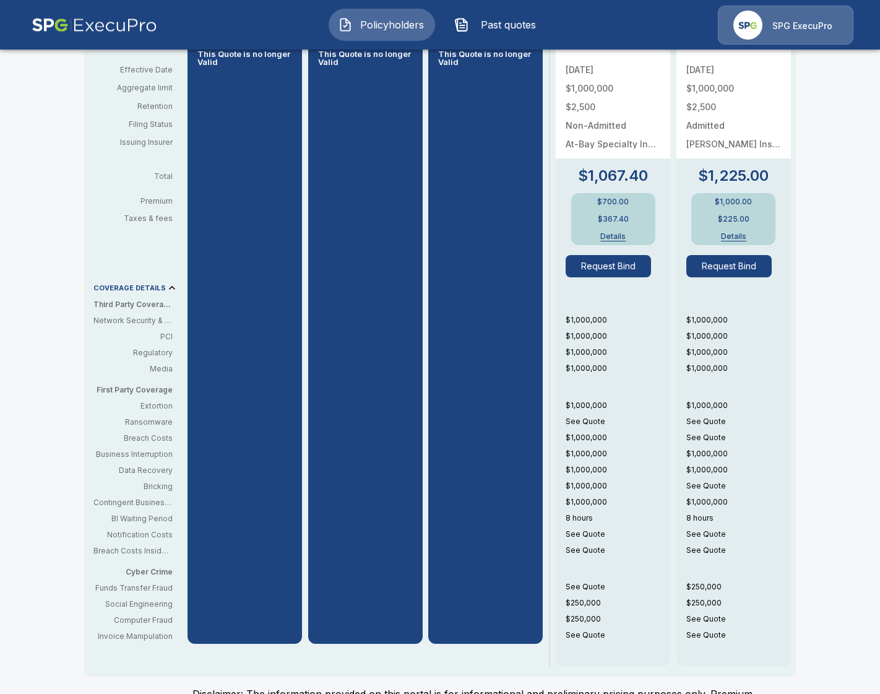
scroll to position [37, 0]
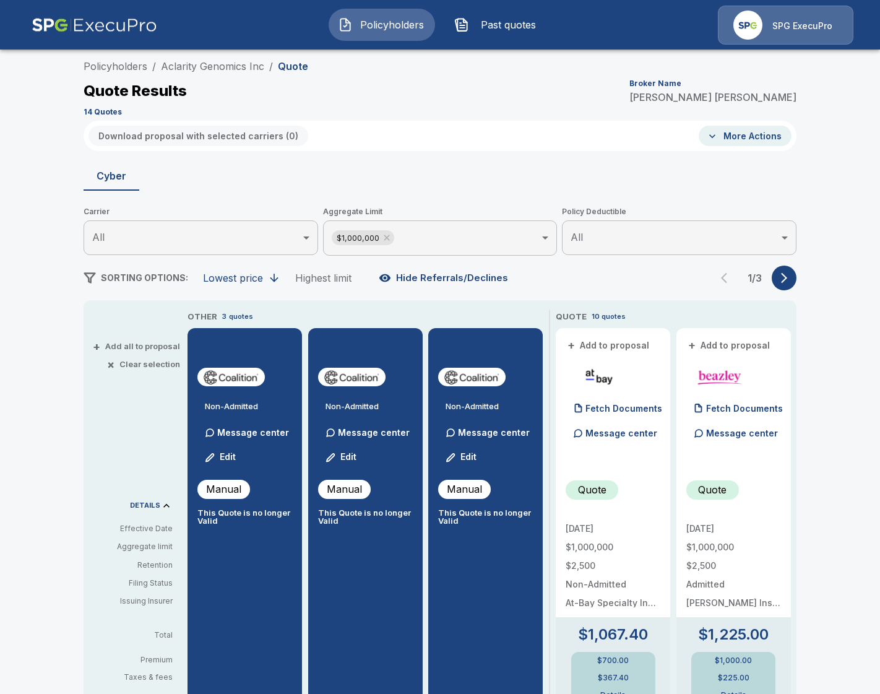
click at [798, 282] on div "Policyholders / Aclarity Genomics Inc / Quote Quote Results Broker Name [PERSON…" at bounding box center [440, 651] width 742 height 1195
click at [796, 282] on div "Policyholders / Aclarity Genomics Inc / Quote Quote Results Broker Name Tricia …" at bounding box center [440, 651] width 742 height 1195
click at [791, 282] on button "button" at bounding box center [783, 277] width 25 height 25
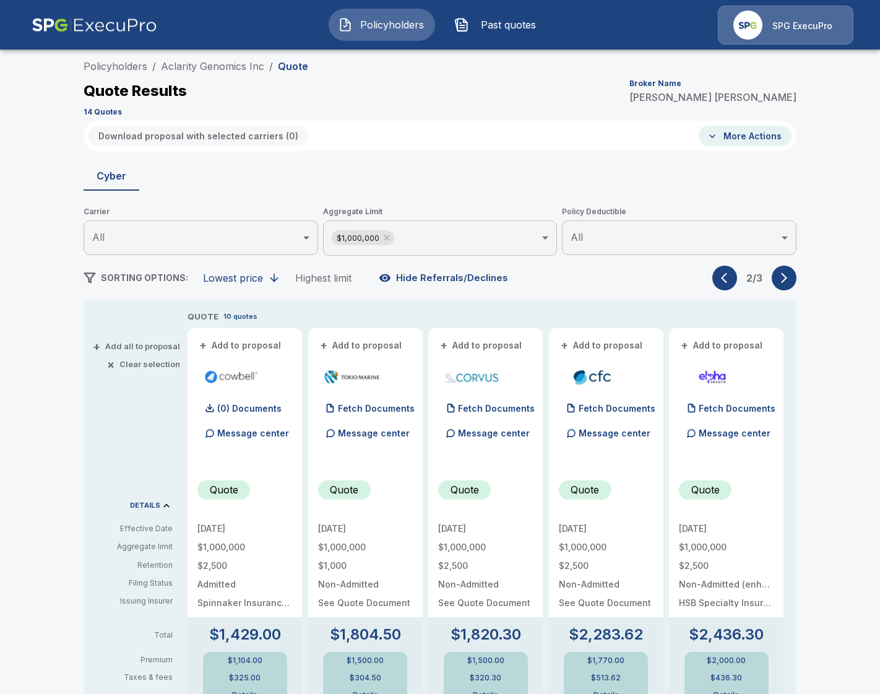
click at [791, 282] on button "button" at bounding box center [783, 277] width 25 height 25
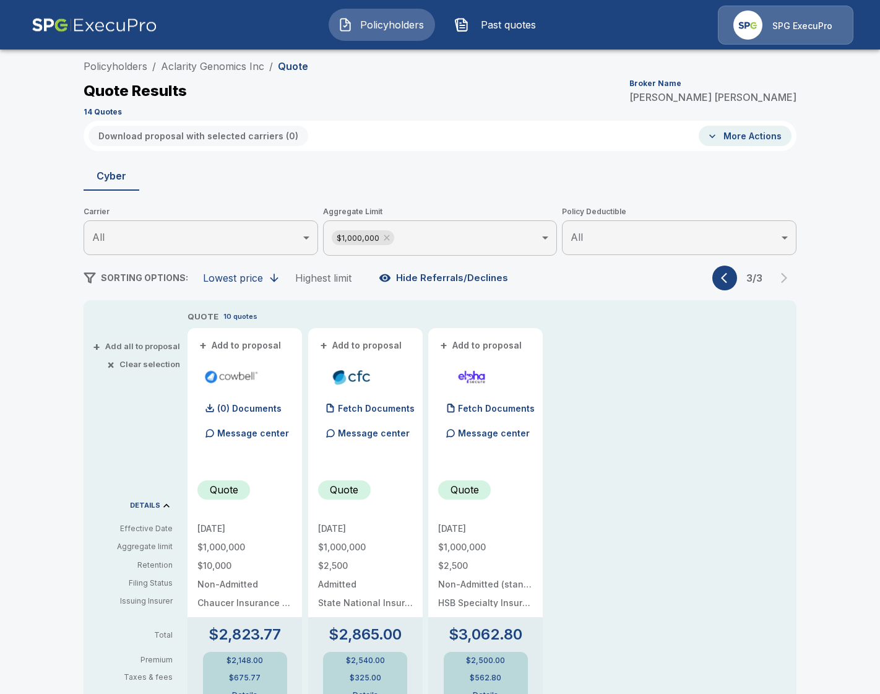
click at [718, 277] on button "button" at bounding box center [724, 277] width 25 height 25
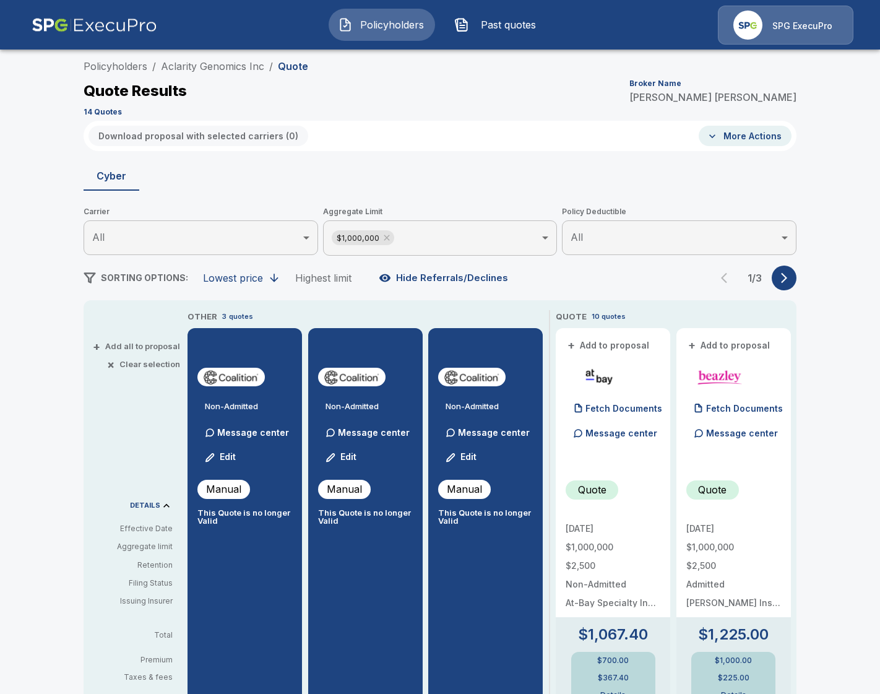
scroll to position [0, 0]
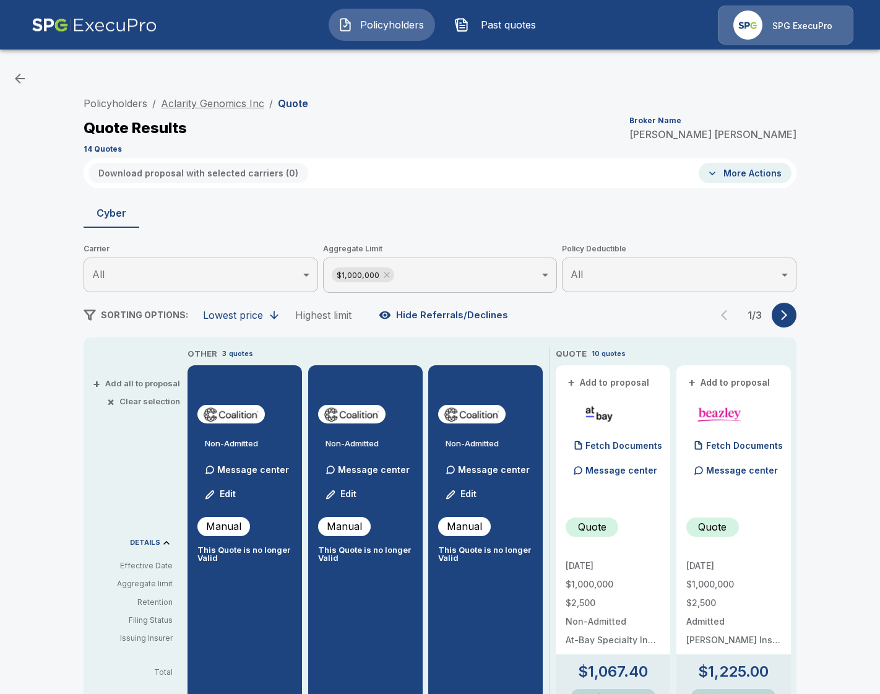
click at [212, 105] on link "Aclarity Genomics Inc" at bounding box center [212, 103] width 103 height 12
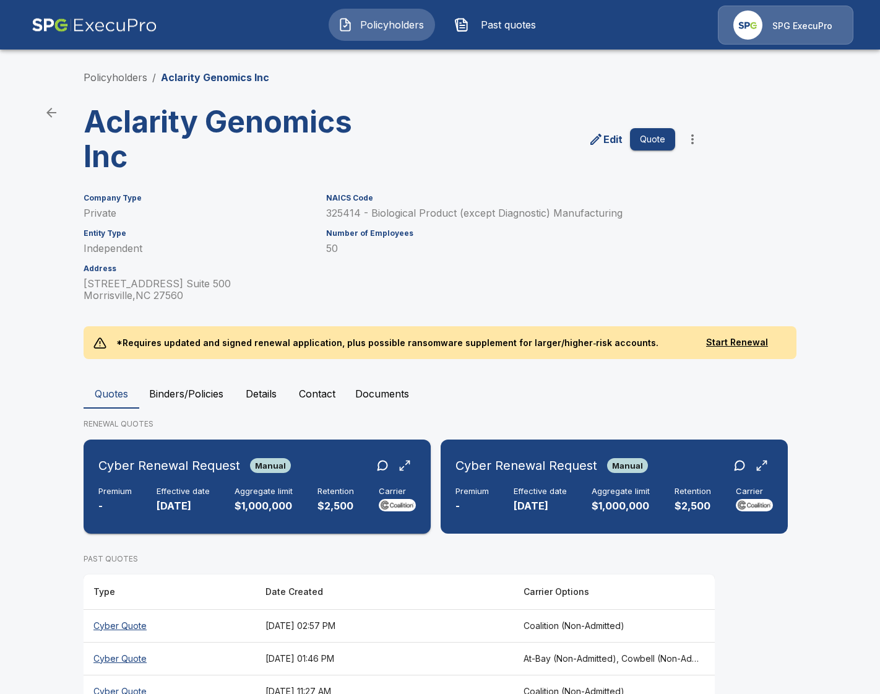
click at [329, 517] on div "Cyber Renewal Request Manual Premium - Effective date [DATE] Aggregate limit $1…" at bounding box center [256, 486] width 337 height 84
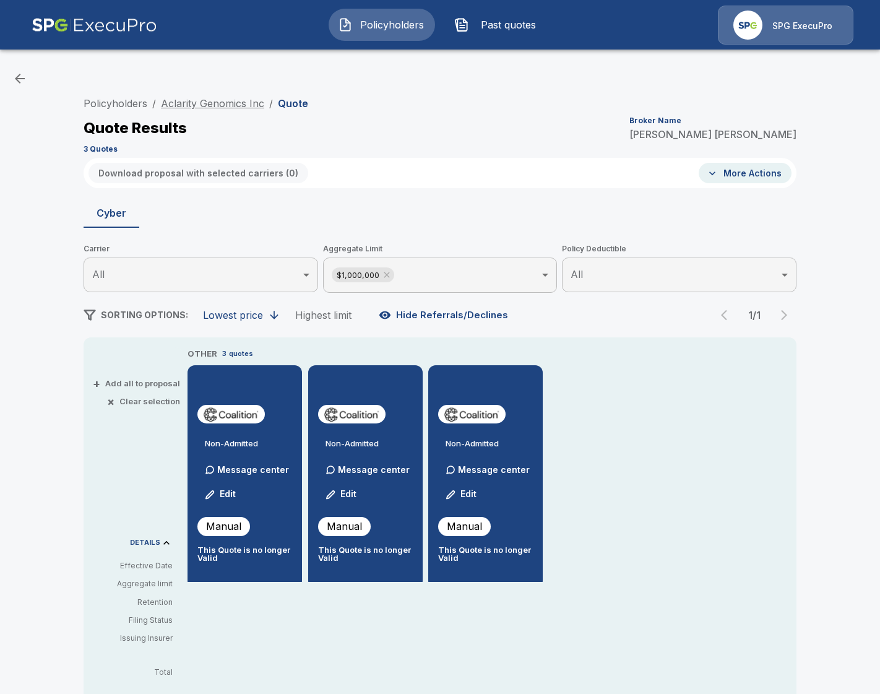
click at [225, 103] on link "Aclarity Genomics Inc" at bounding box center [212, 103] width 103 height 12
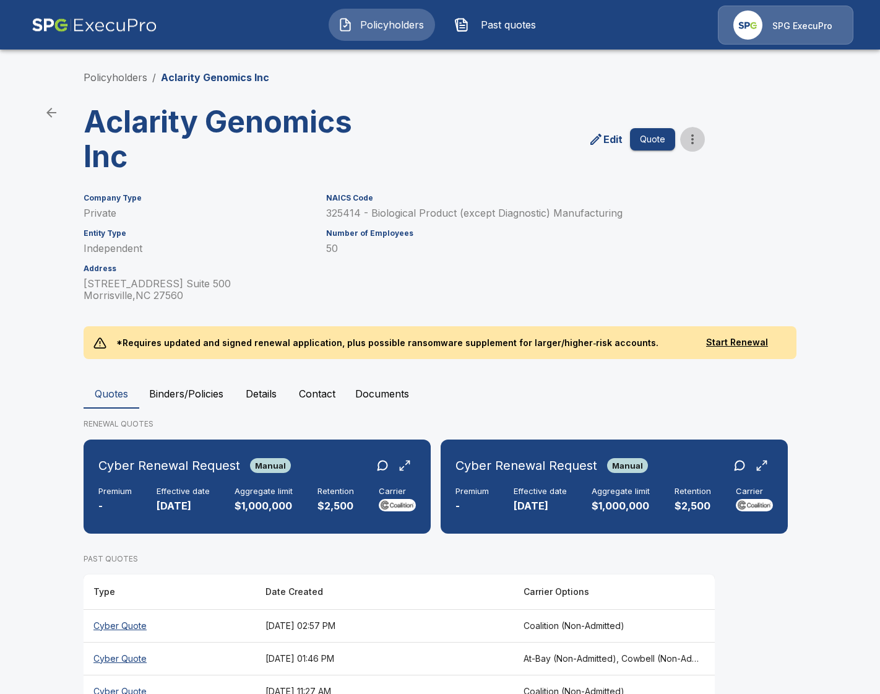
click at [695, 141] on icon "more" at bounding box center [692, 139] width 15 height 15
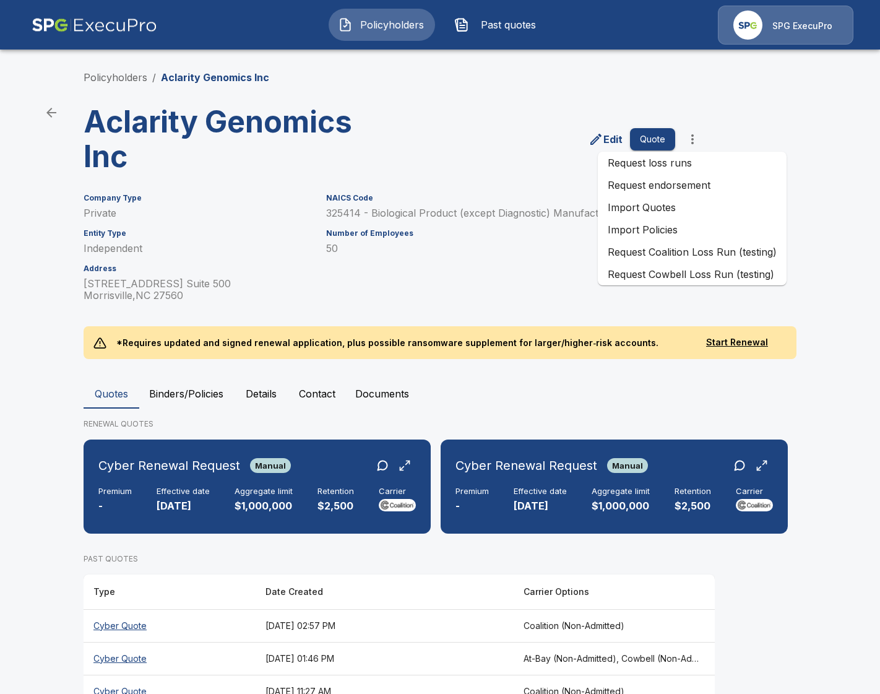
click at [756, 191] on li "Request endorsement" at bounding box center [692, 185] width 189 height 22
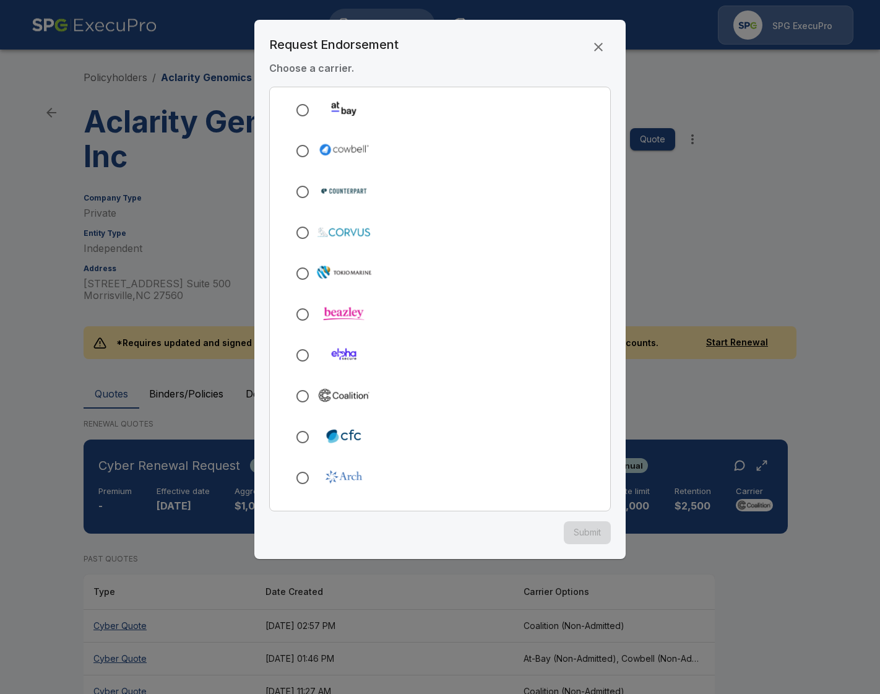
click at [460, 121] on div at bounding box center [440, 110] width 320 height 36
click at [478, 147] on div at bounding box center [440, 151] width 320 height 36
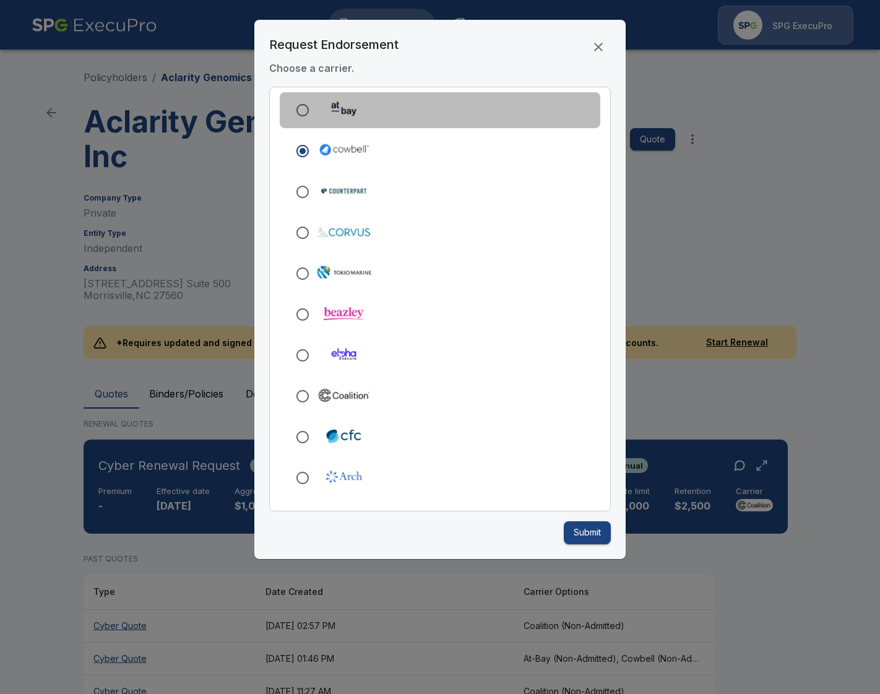
click at [470, 119] on div at bounding box center [440, 110] width 320 height 36
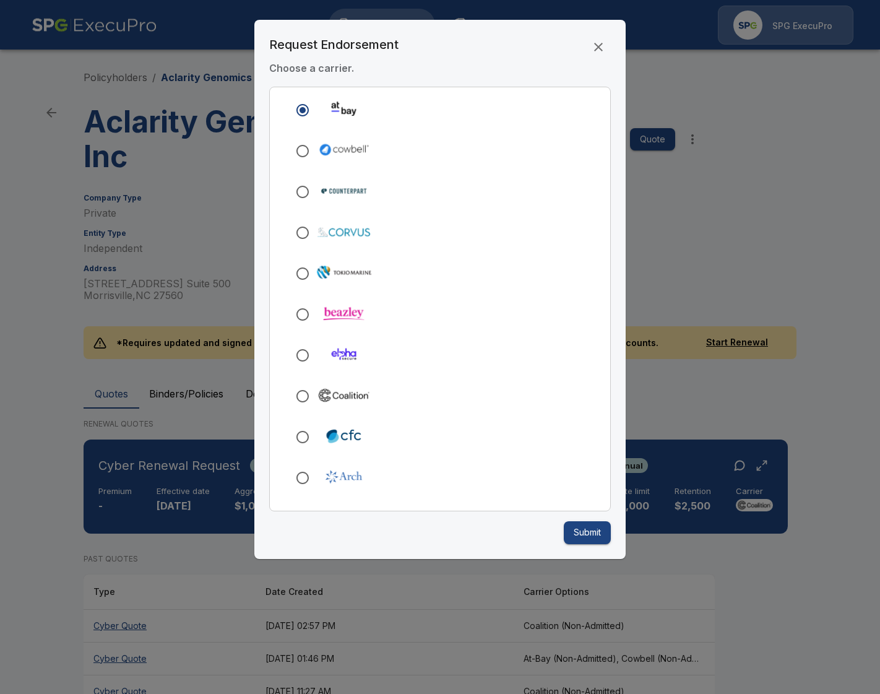
click at [747, 188] on div at bounding box center [440, 347] width 880 height 694
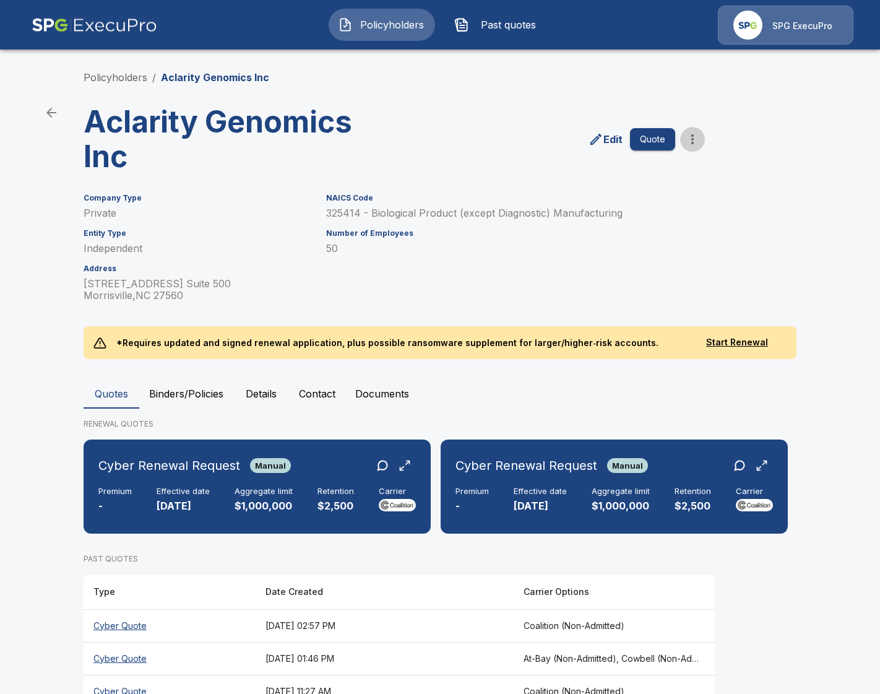
click at [695, 142] on icon "more" at bounding box center [692, 139] width 15 height 15
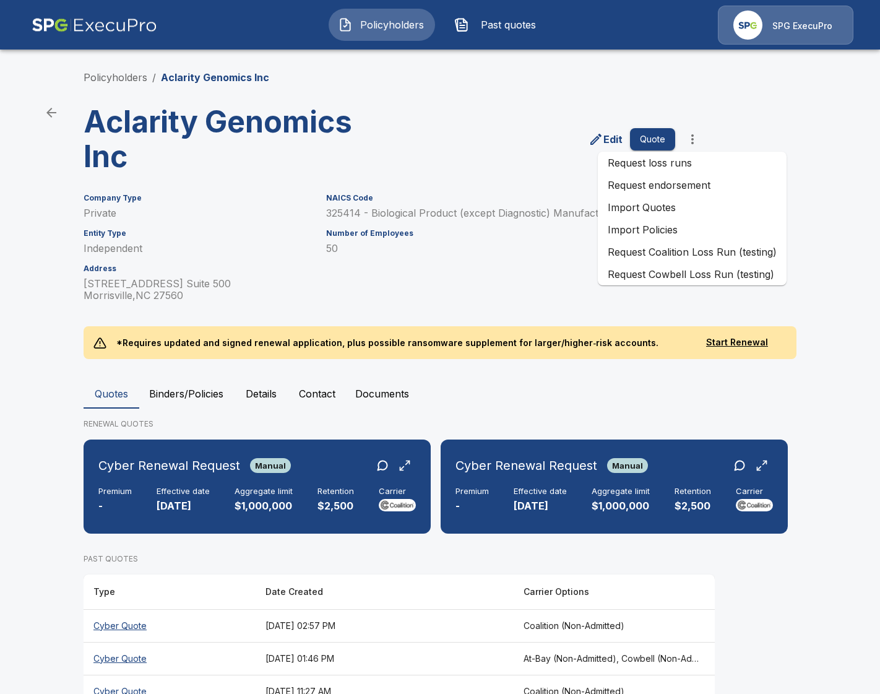
click at [693, 180] on li "Request endorsement" at bounding box center [692, 185] width 189 height 22
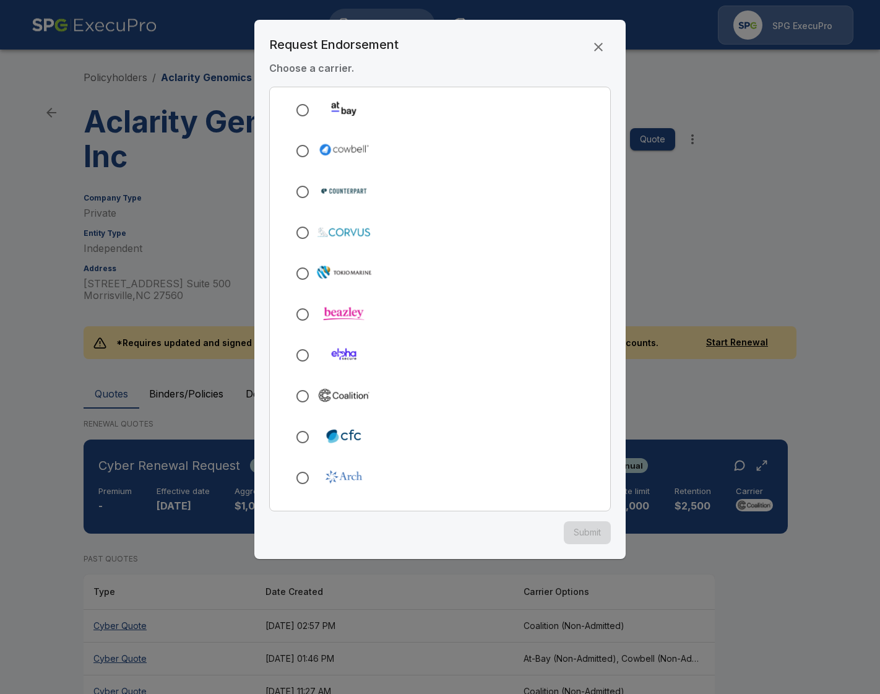
click at [729, 244] on div at bounding box center [440, 347] width 880 height 694
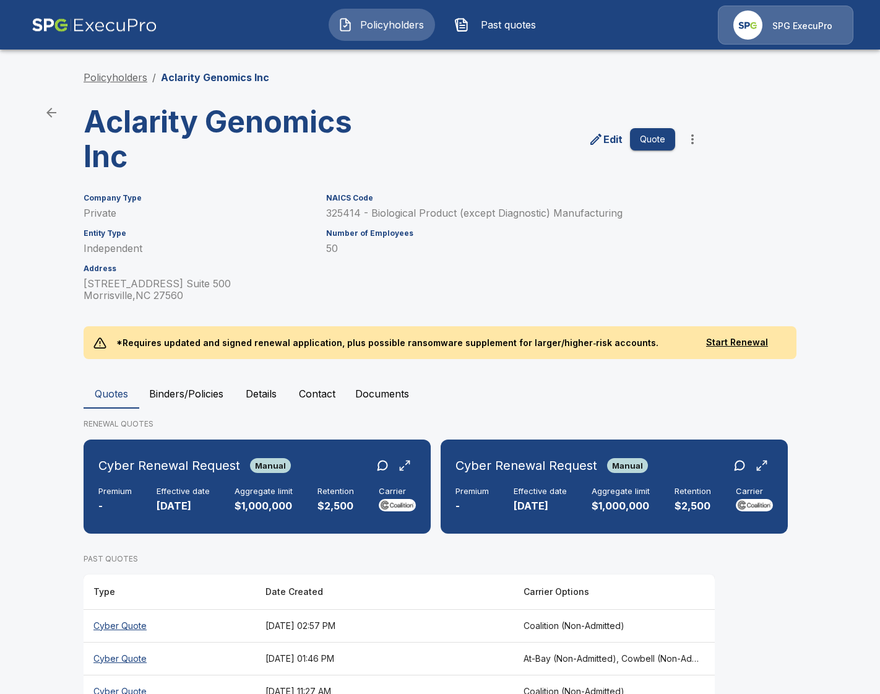
click at [107, 79] on link "Policyholders" at bounding box center [116, 77] width 64 height 12
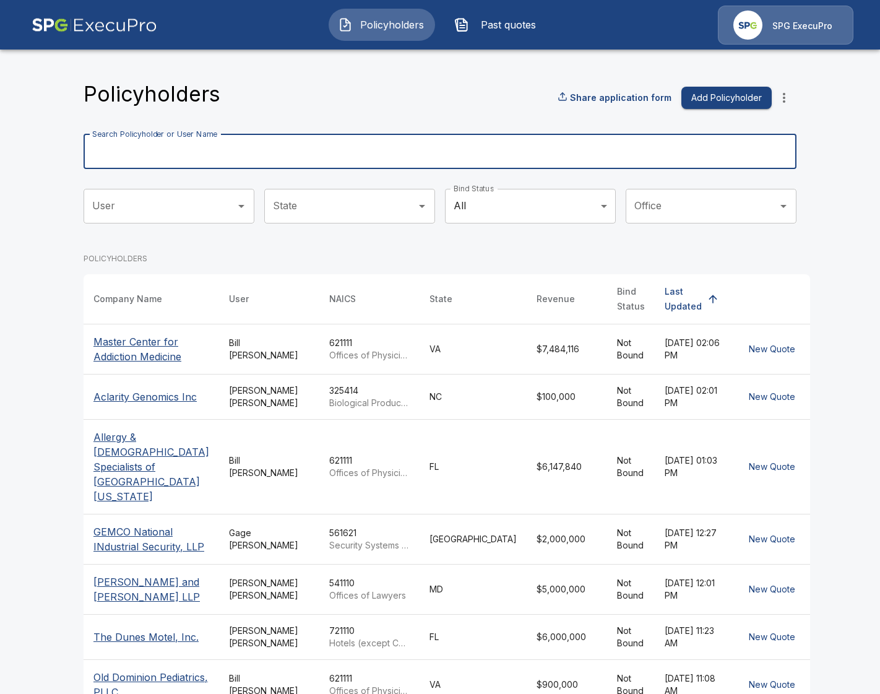
click at [314, 140] on input "Search Policyholder or User Name" at bounding box center [433, 151] width 699 height 35
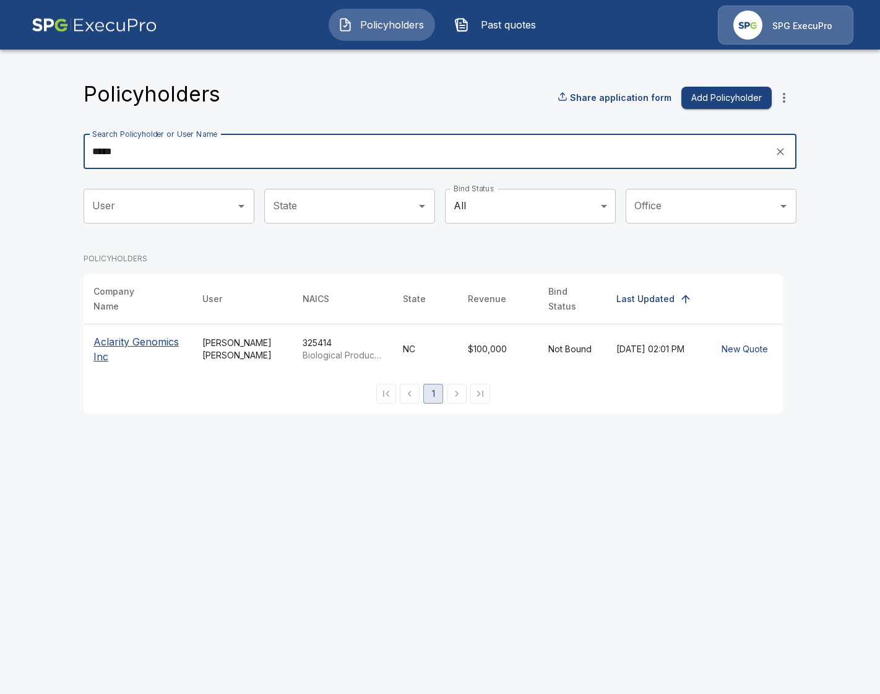
type input "*****"
click at [156, 344] on p "Aclarity Genomics Inc" at bounding box center [137, 349] width 89 height 30
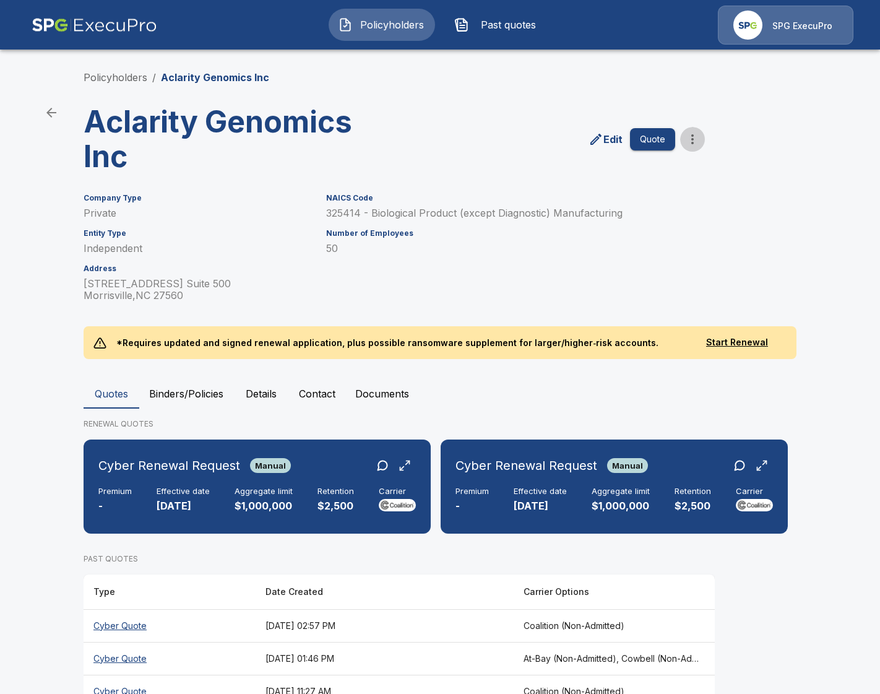
click at [690, 137] on icon "more" at bounding box center [692, 139] width 15 height 15
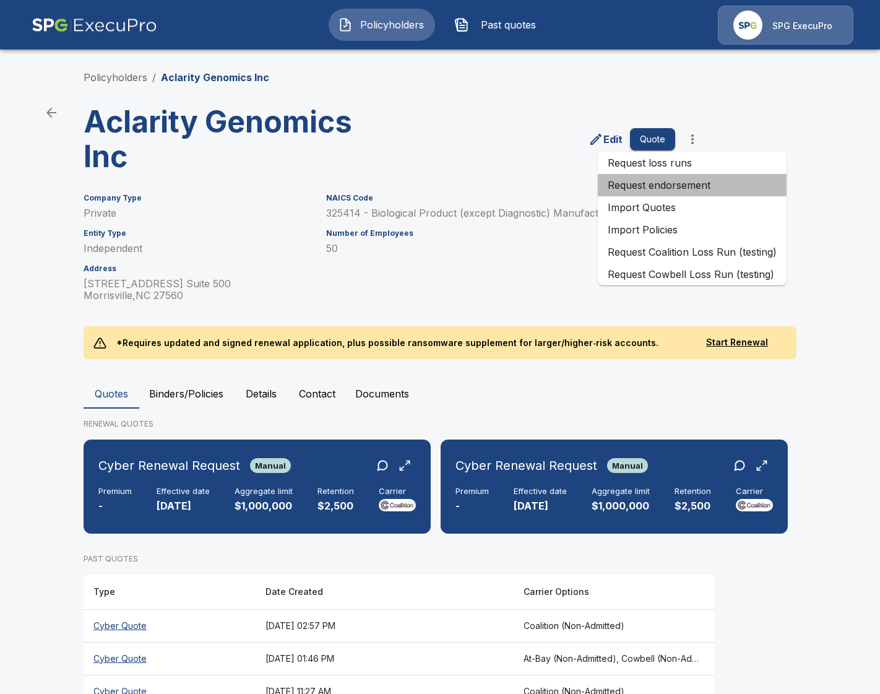
click at [722, 191] on li "Request endorsement" at bounding box center [692, 185] width 189 height 22
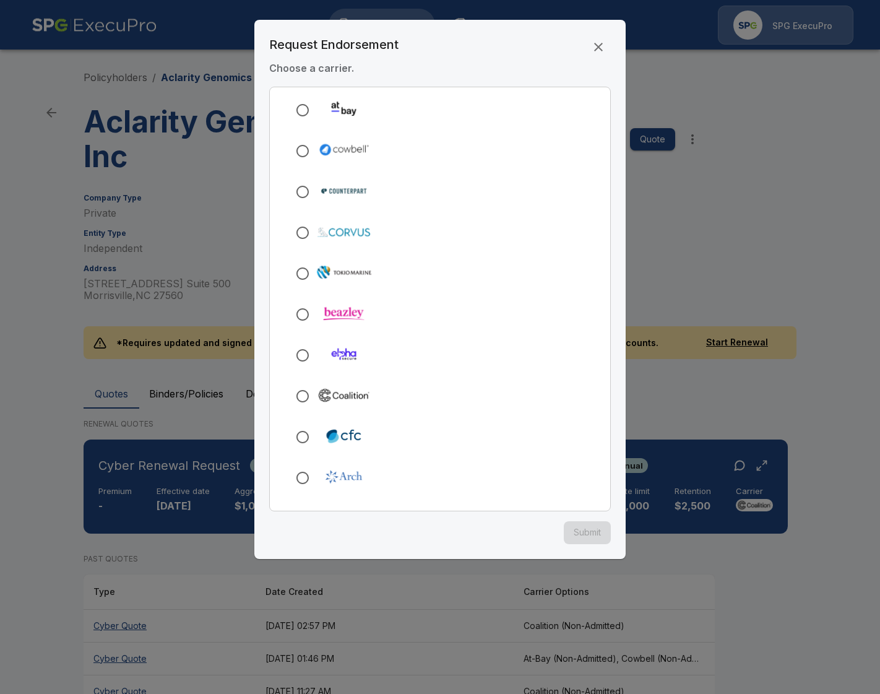
click at [396, 400] on div at bounding box center [440, 396] width 320 height 36
click at [588, 539] on button "Submit" at bounding box center [587, 532] width 47 height 23
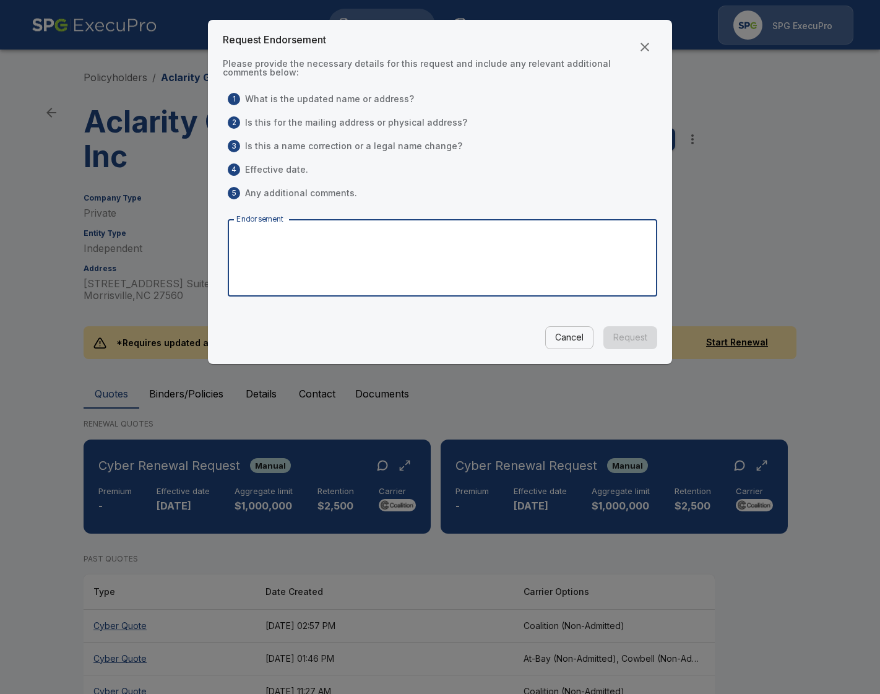
click at [350, 236] on textarea "Endorsement" at bounding box center [442, 258] width 412 height 57
type textarea "**********"
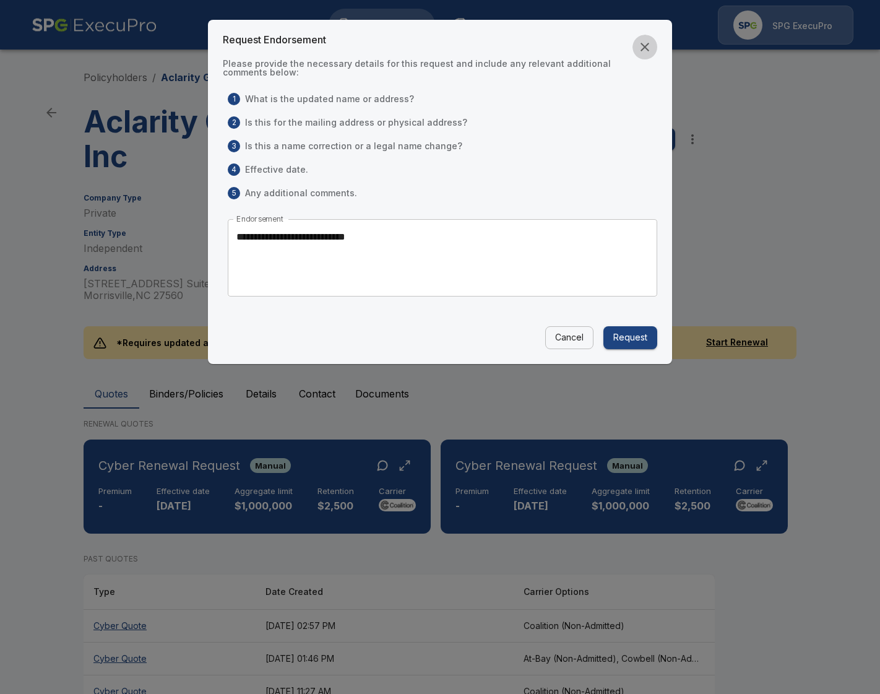
click at [646, 53] on icon "button" at bounding box center [644, 47] width 15 height 15
